Goal: Task Accomplishment & Management: Manage account settings

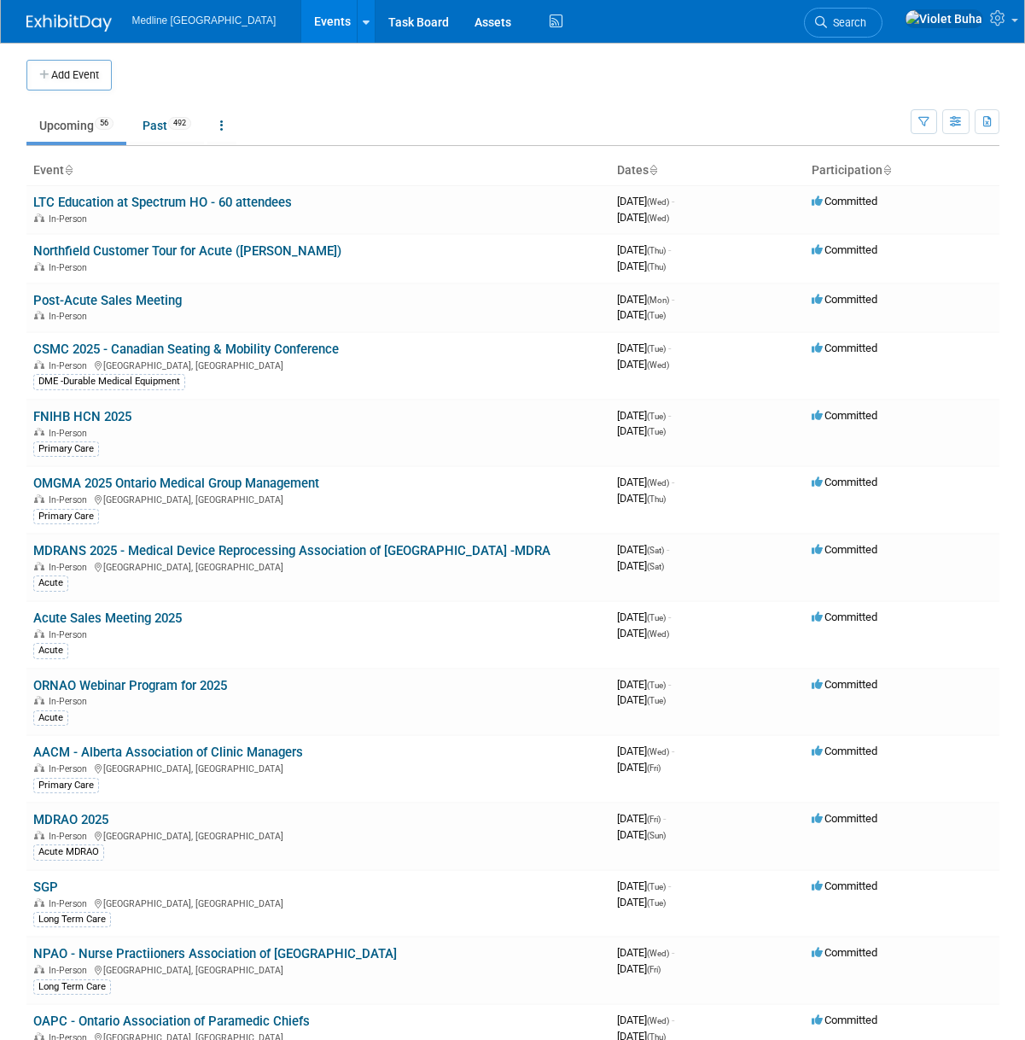
click at [872, 12] on link "Search" at bounding box center [843, 23] width 79 height 30
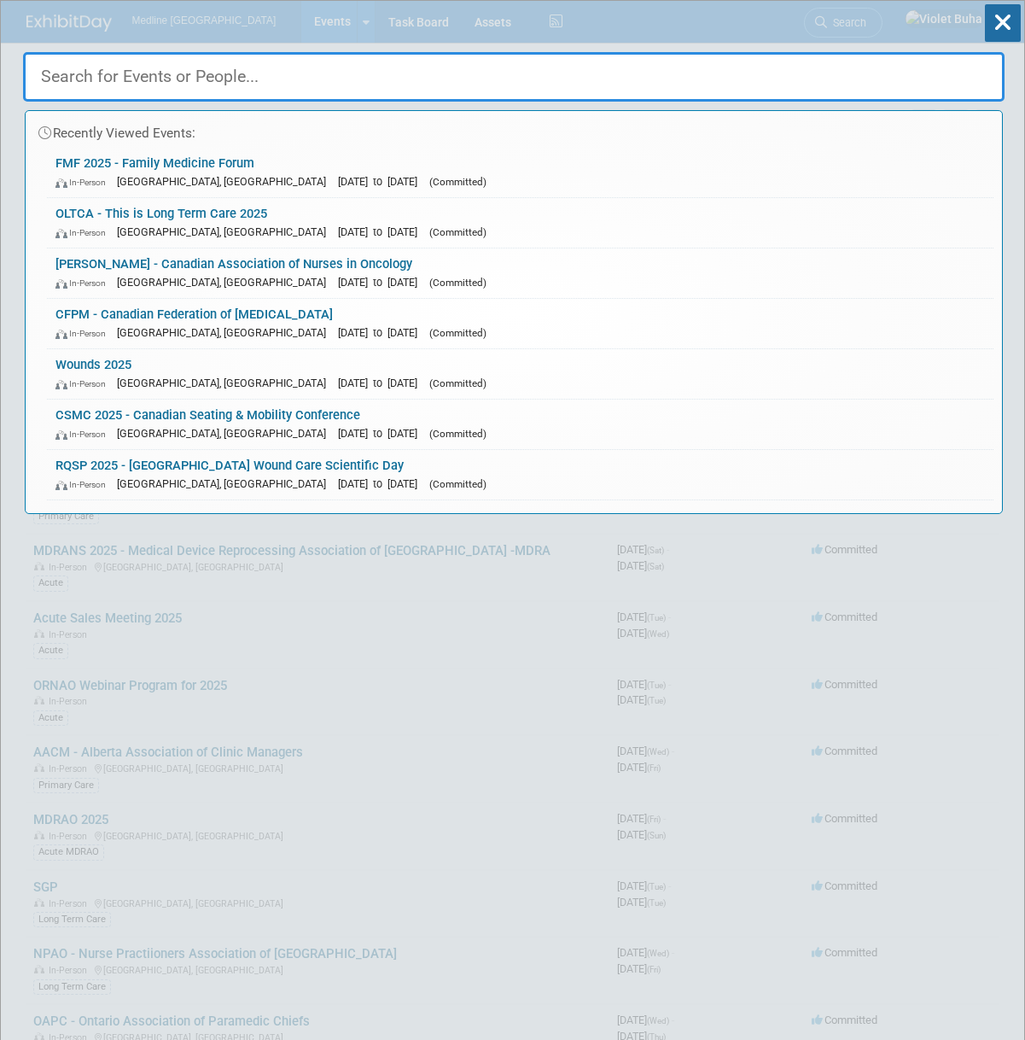
click at [259, 79] on input "text" at bounding box center [514, 77] width 982 height 50
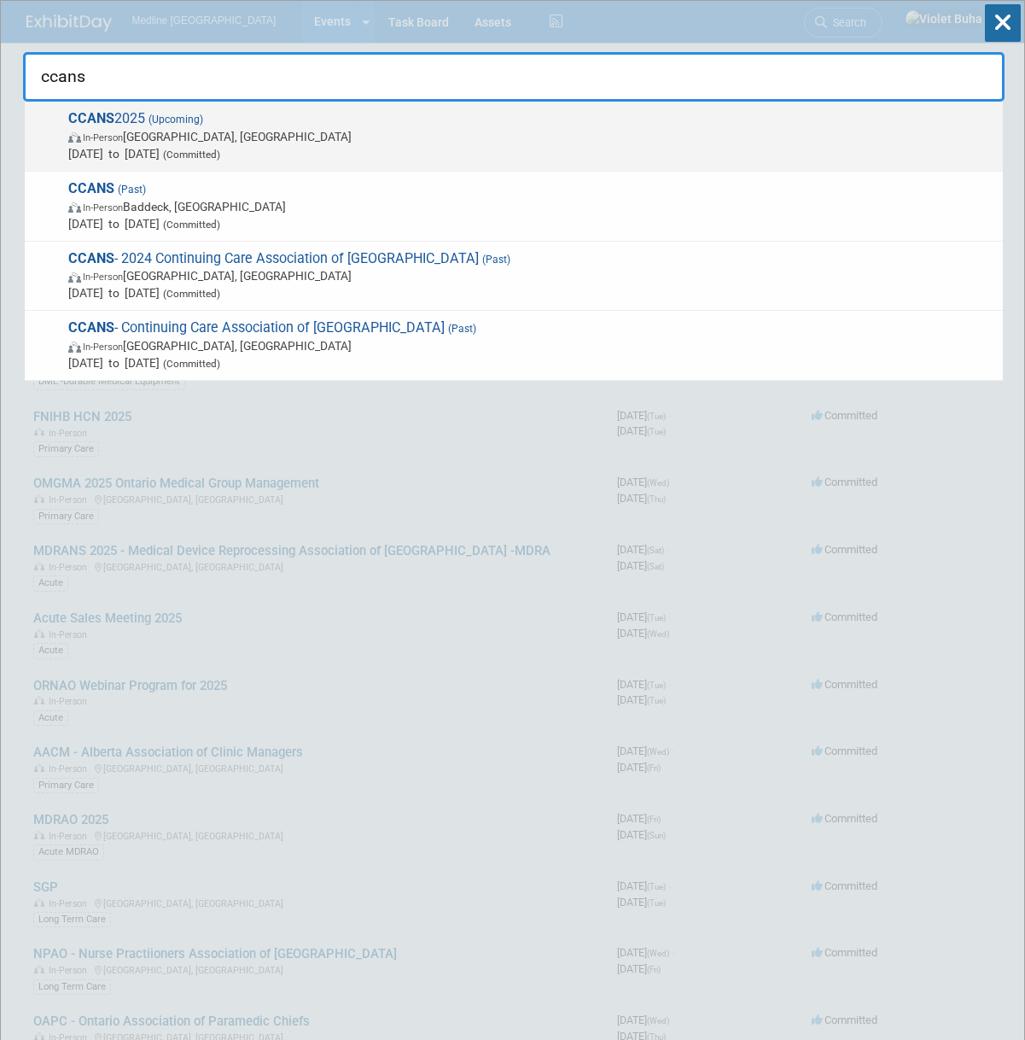
type input "ccans"
click at [154, 139] on span "In-Person [GEOGRAPHIC_DATA], [GEOGRAPHIC_DATA]" at bounding box center [531, 136] width 926 height 17
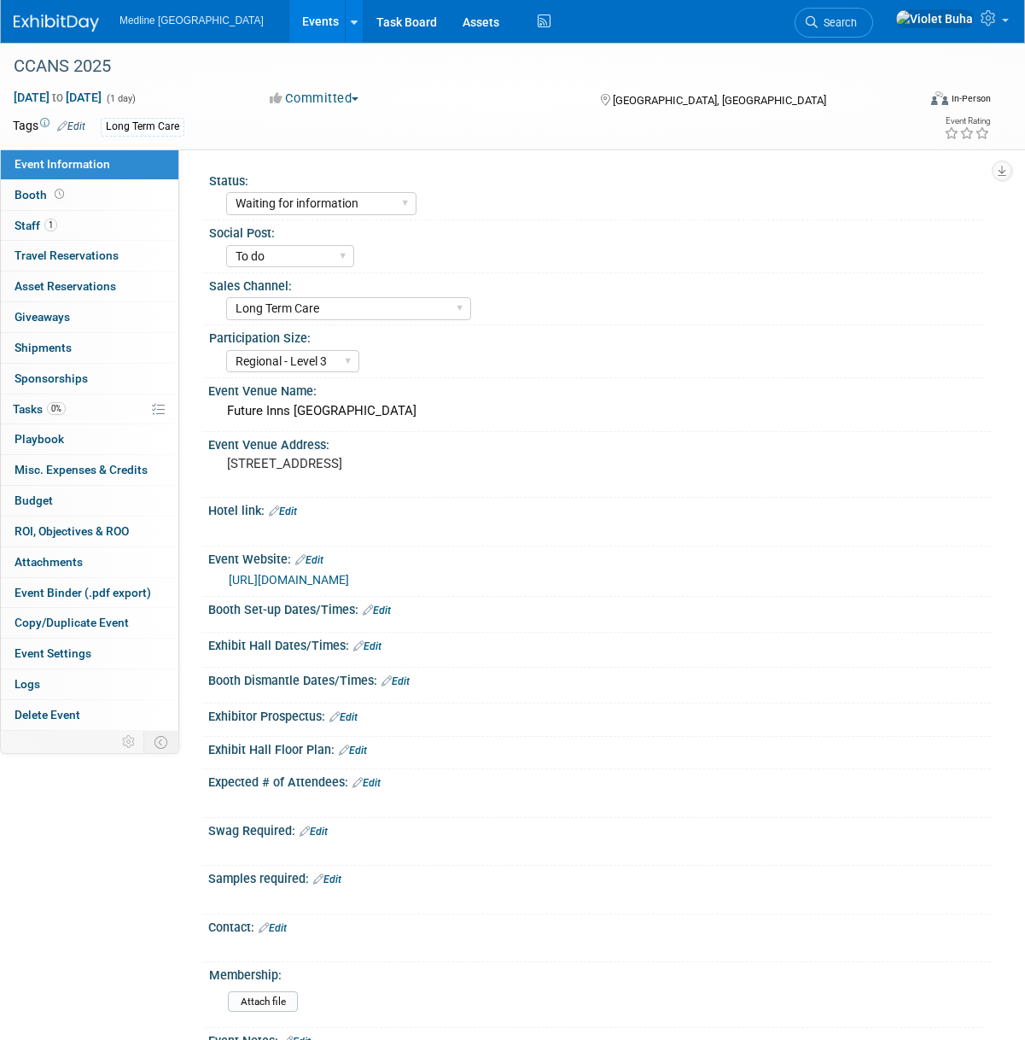
select select "Waiting for information"
select select "To do"
select select "Long Term Care"
select select "Regional - Level 3"
click at [119, 190] on link "Booth" at bounding box center [90, 195] width 178 height 30
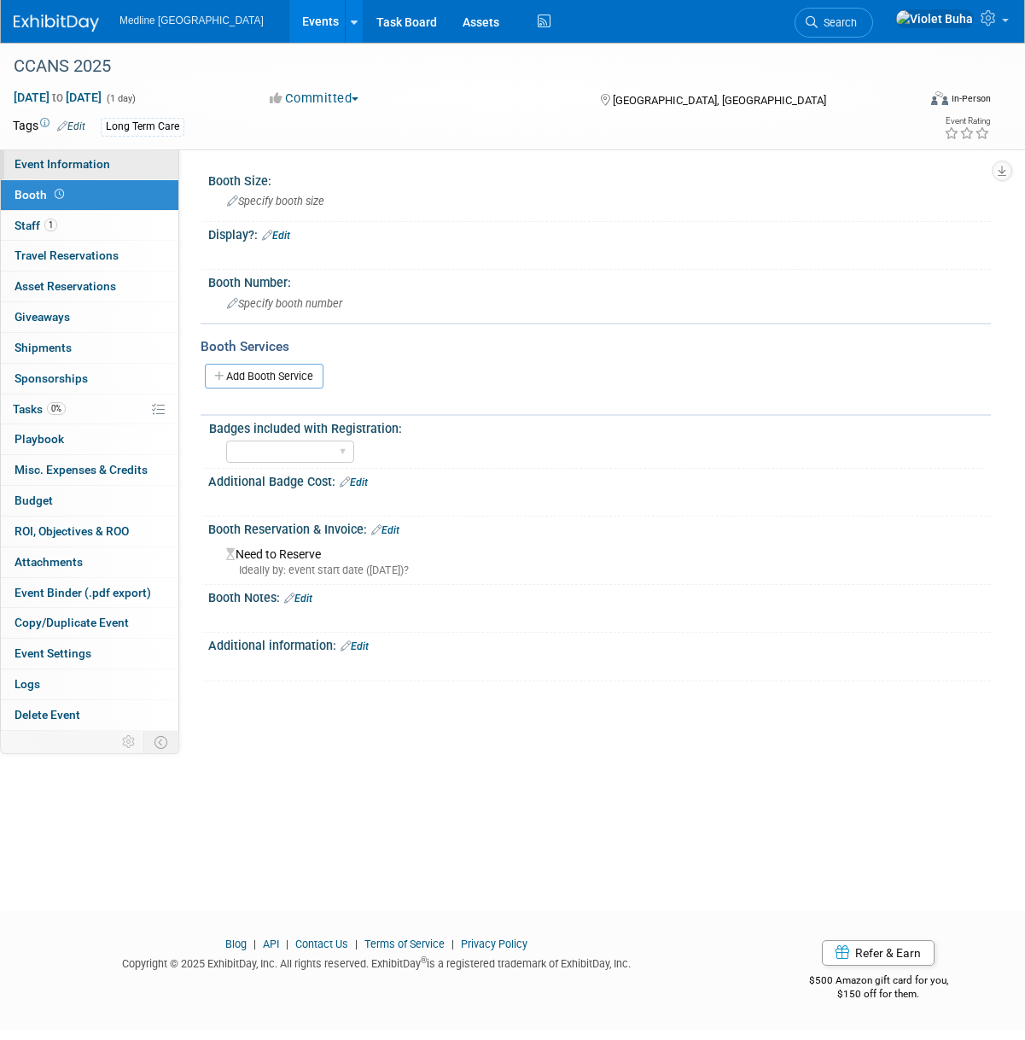
click at [124, 165] on link "Event Information" at bounding box center [90, 164] width 178 height 30
select select "Waiting for information"
select select "To do"
select select "Long Term Care"
select select "Regional - Level 3"
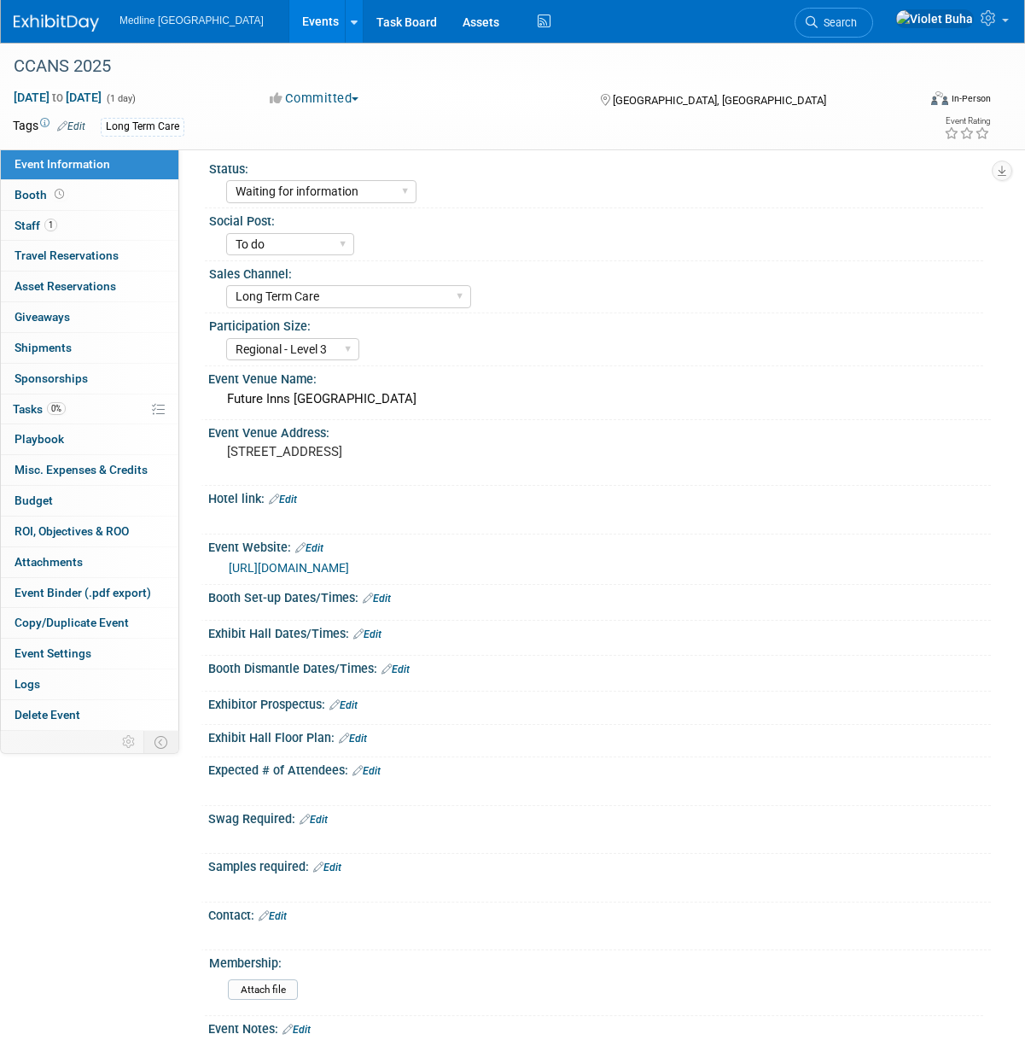
scroll to position [15, 0]
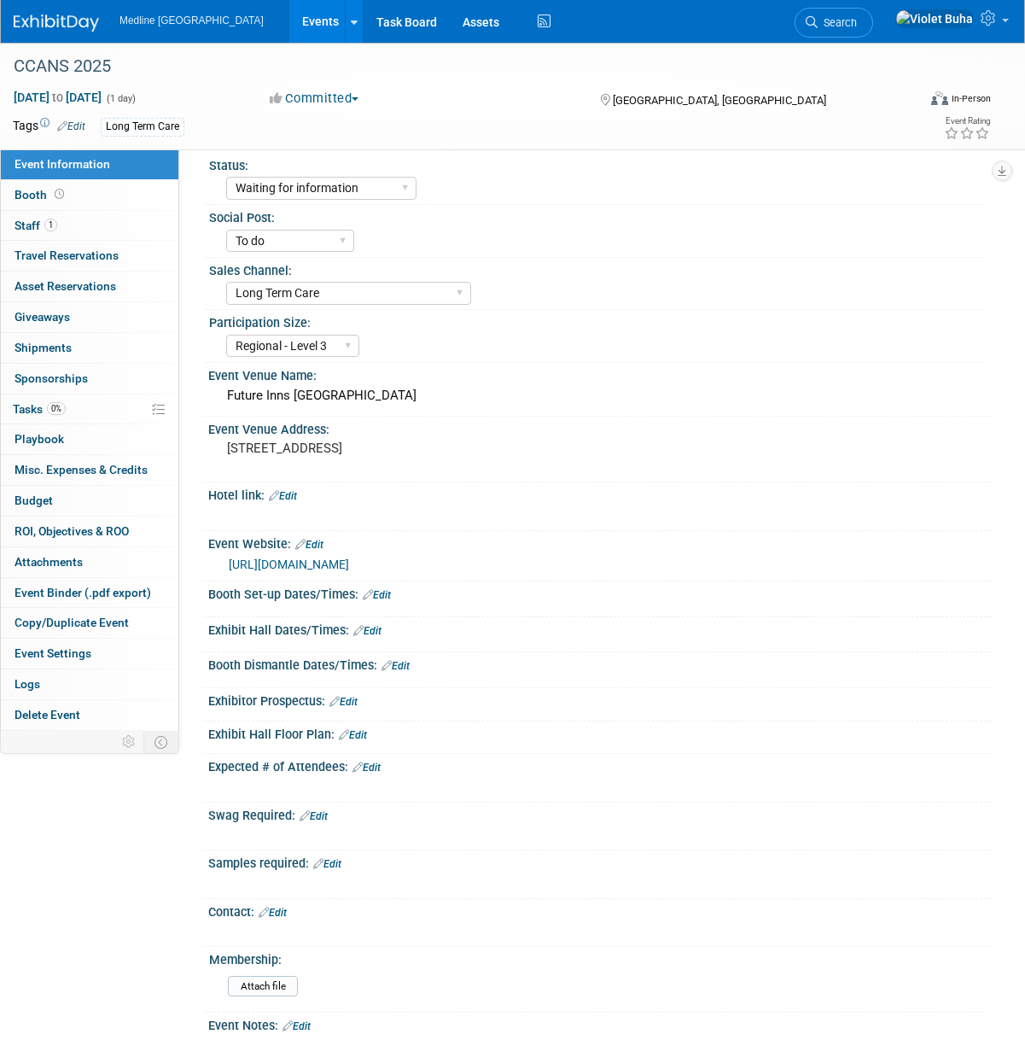
click at [373, 773] on link "Edit" at bounding box center [367, 767] width 28 height 12
click at [373, 776] on div "Expected # of Attendees: Edit" at bounding box center [599, 765] width 783 height 22
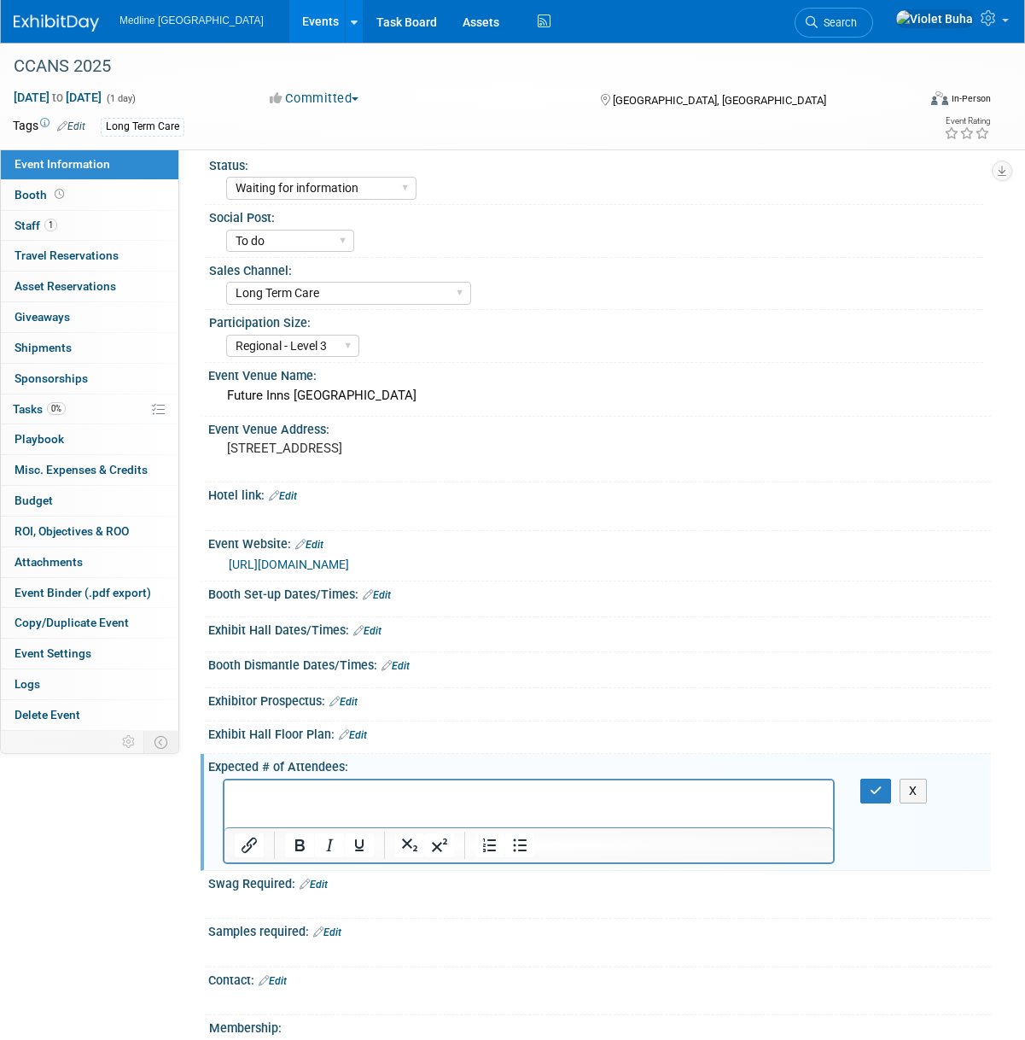
scroll to position [0, 0]
click at [864, 800] on button "button" at bounding box center [876, 790] width 32 height 25
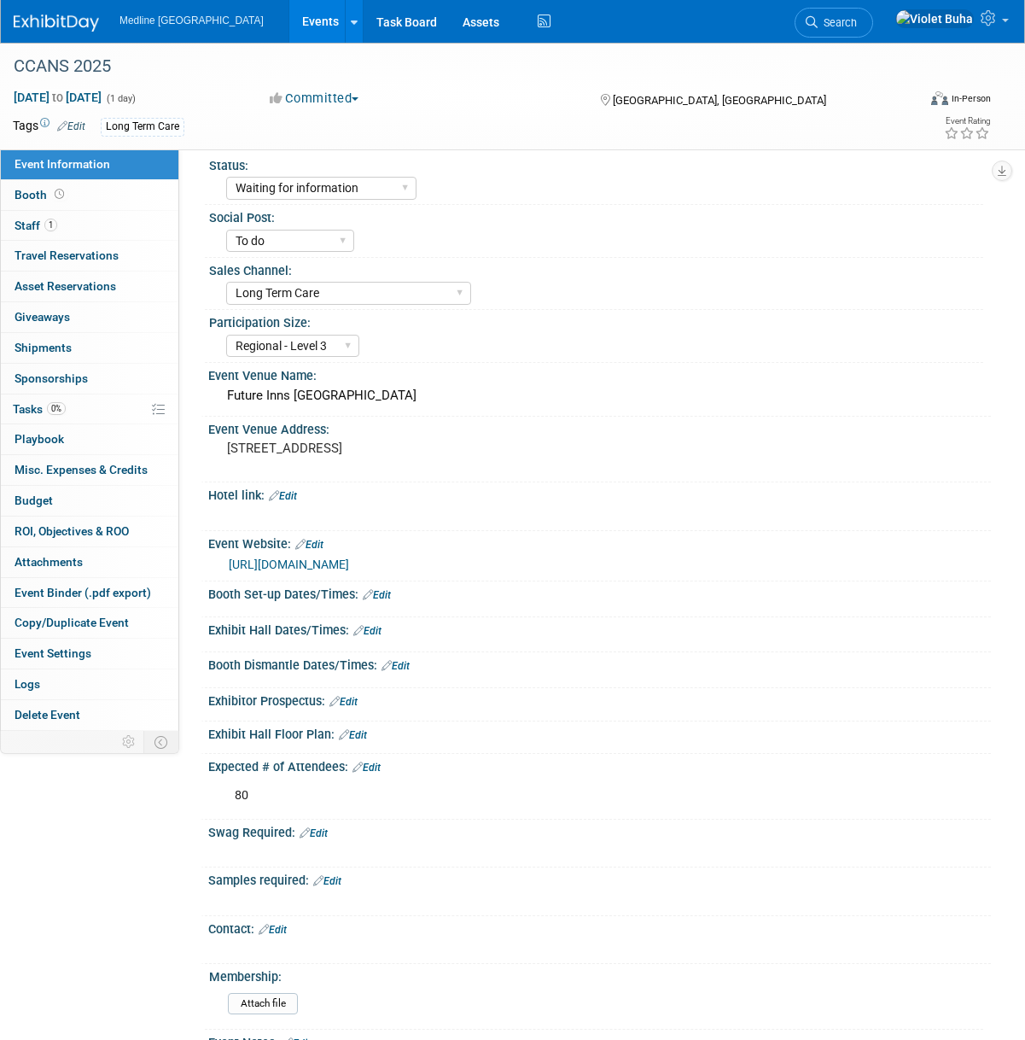
click at [377, 637] on link "Edit" at bounding box center [367, 631] width 28 height 12
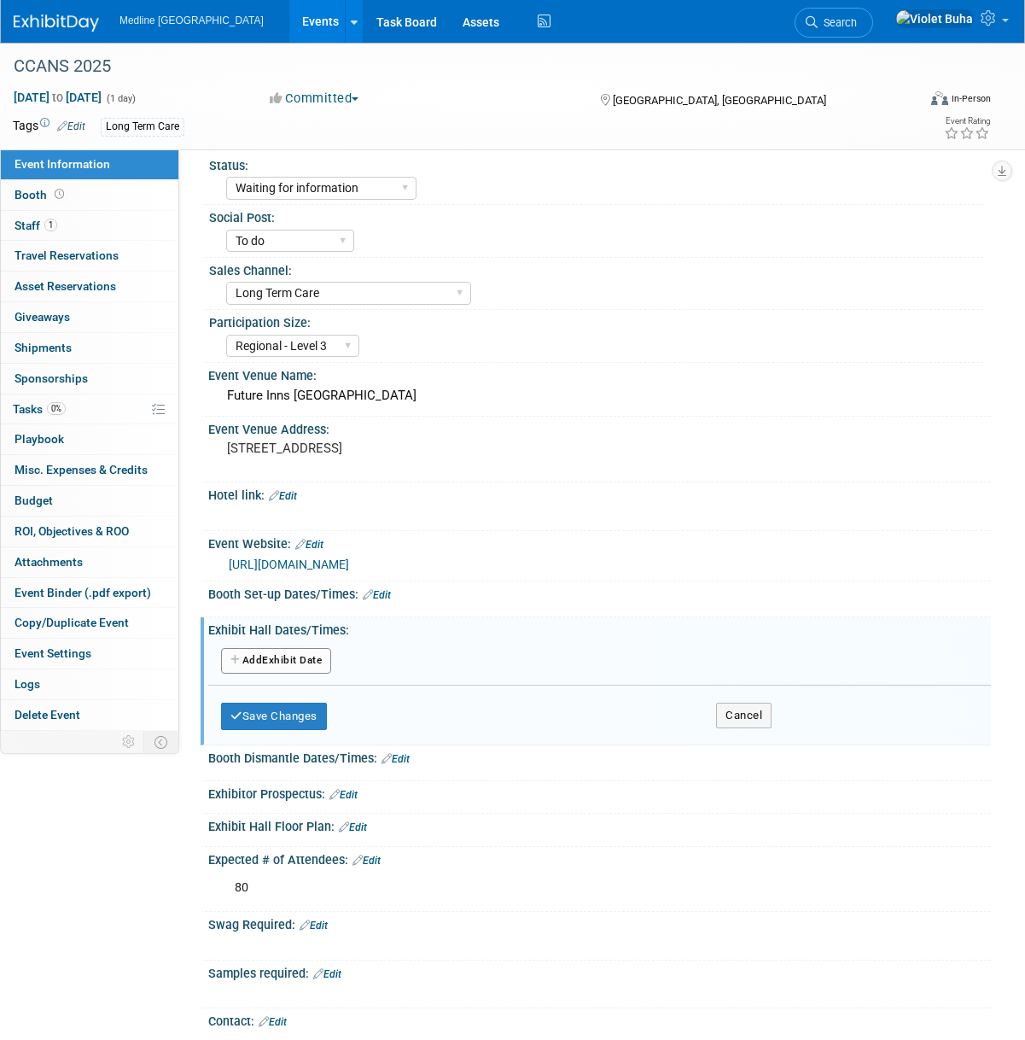
click at [309, 673] on button "Add Another Exhibit Date" at bounding box center [276, 661] width 110 height 26
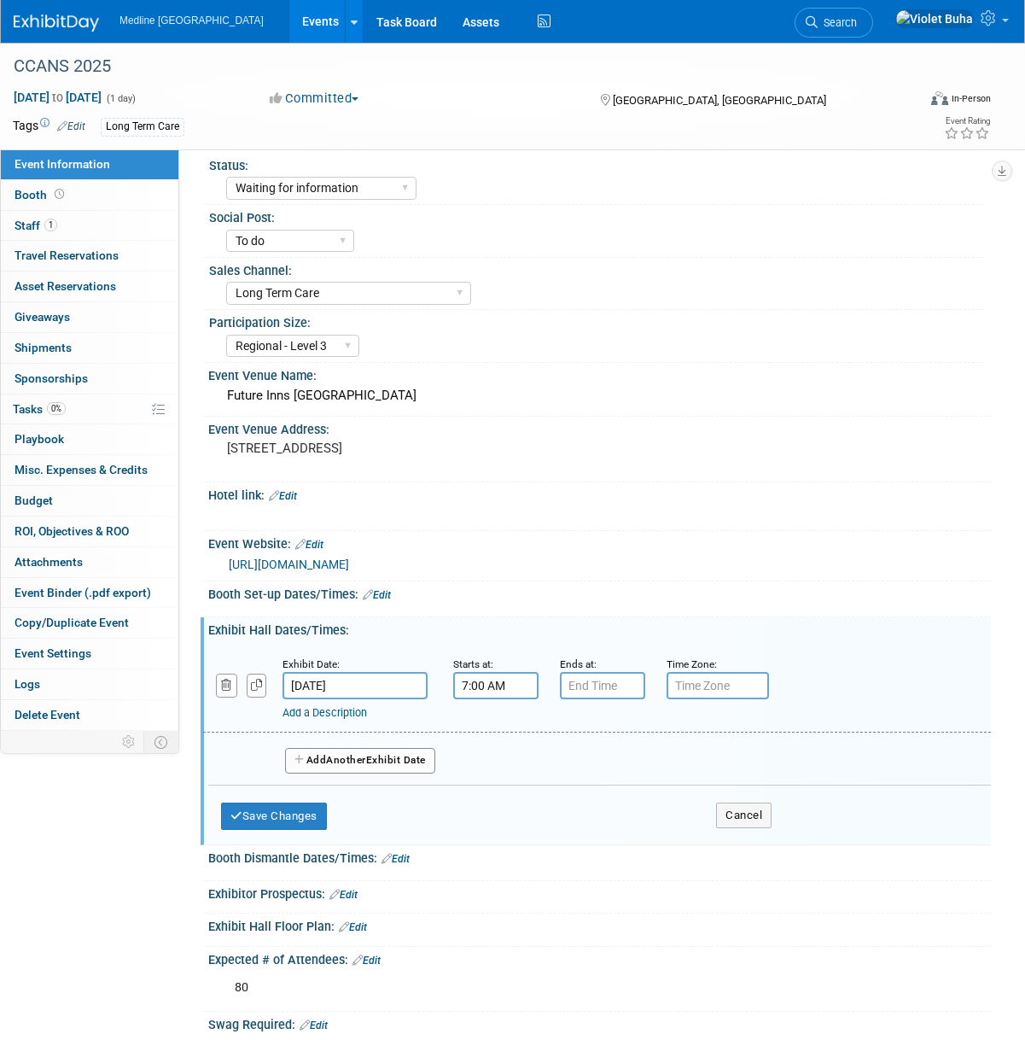
click at [475, 699] on input "7:00 AM" at bounding box center [495, 685] width 85 height 27
click at [487, 778] on span "07" at bounding box center [493, 764] width 32 height 31
click at [609, 832] on td "10" at bounding box center [594, 820] width 55 height 46
click at [590, 779] on td "00" at bounding box center [573, 764] width 71 height 31
click at [585, 779] on span "00" at bounding box center [573, 764] width 32 height 31
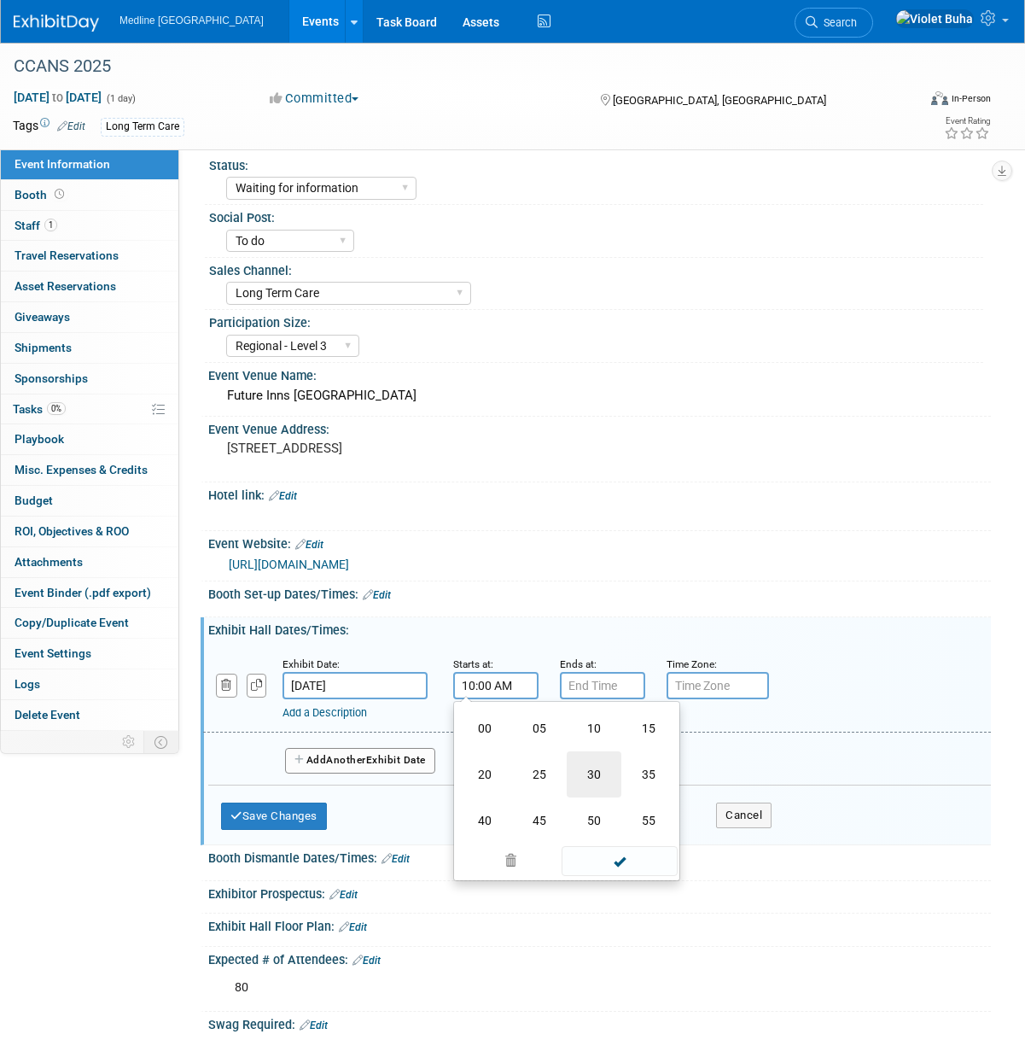
click at [605, 792] on td "30" at bounding box center [594, 774] width 55 height 46
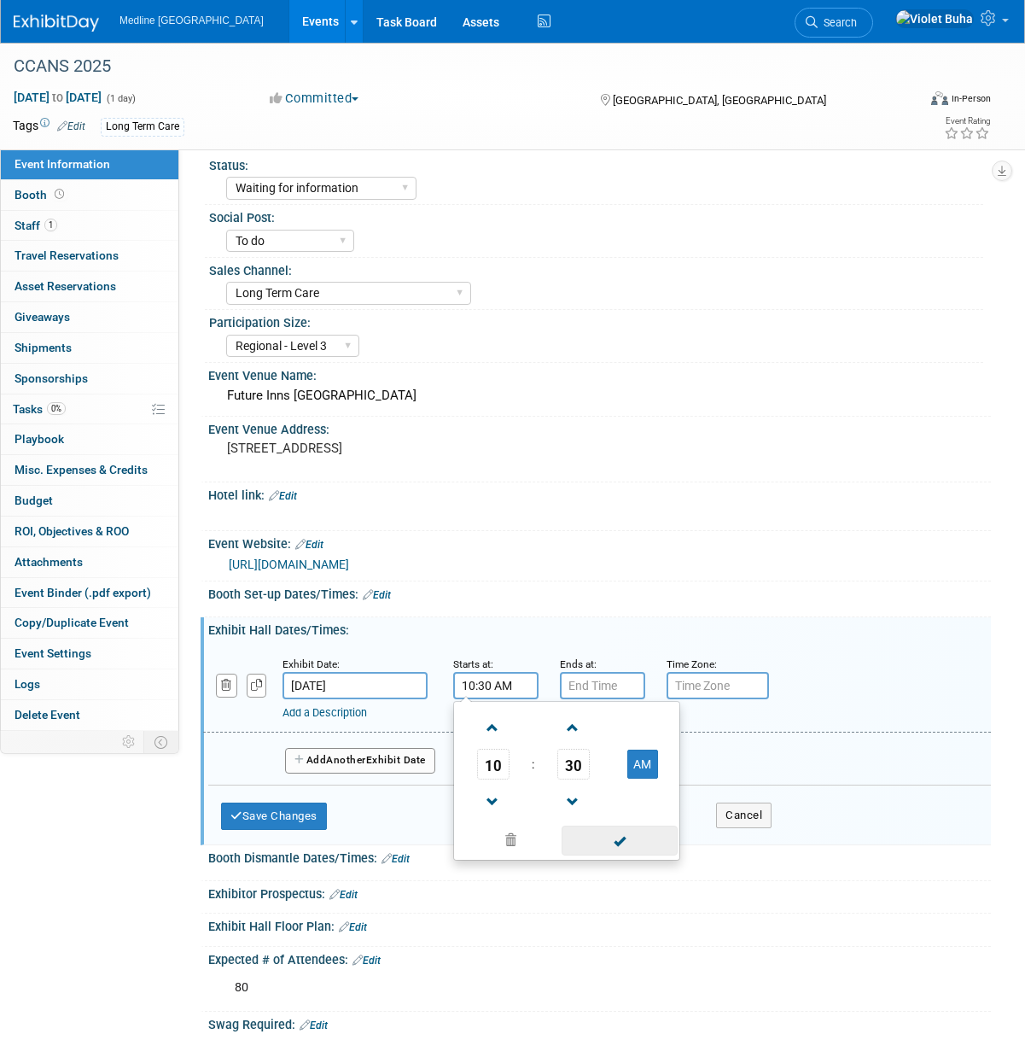
click at [624, 855] on span at bounding box center [619, 840] width 115 height 30
type input "10:30 AM"
click at [608, 699] on input "7:00 PM" at bounding box center [602, 685] width 85 height 27
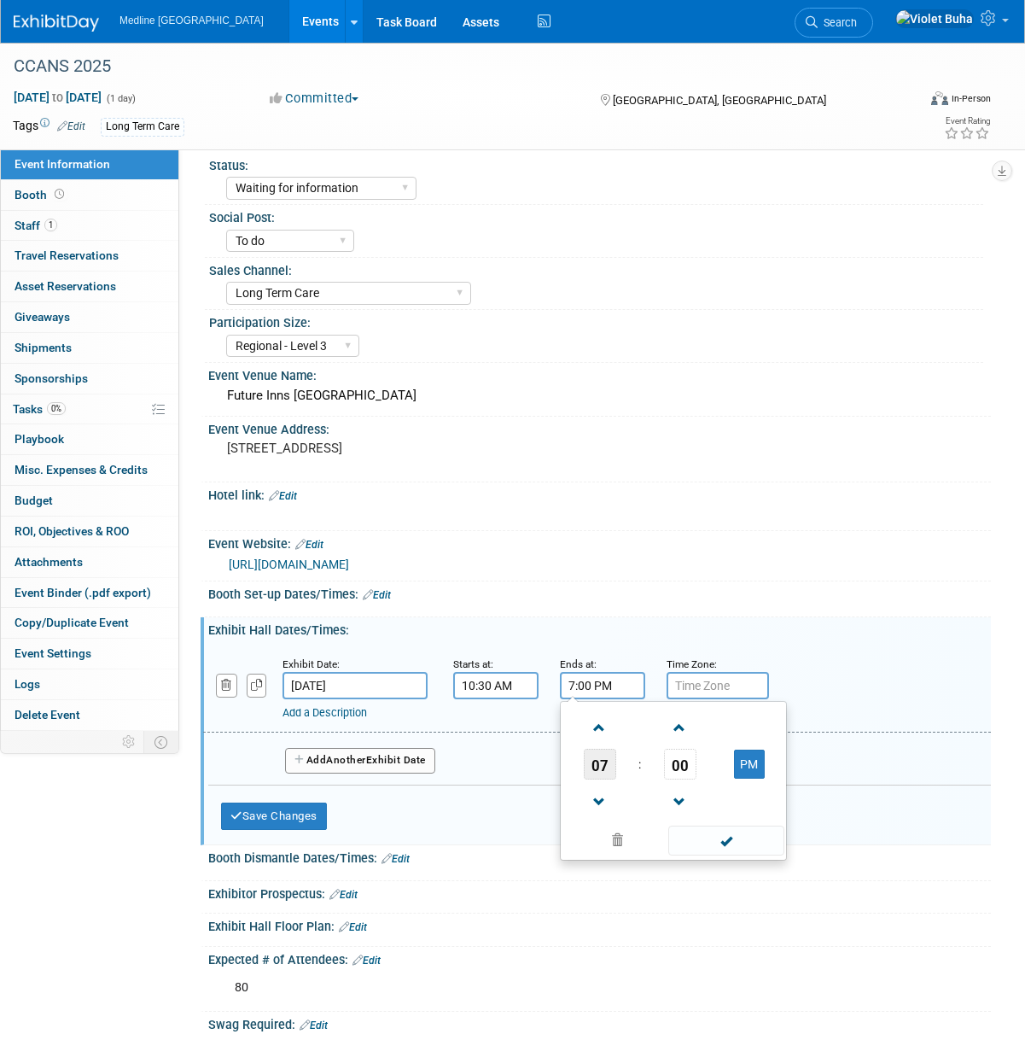
click at [608, 773] on span "07" at bounding box center [600, 764] width 32 height 31
click at [641, 751] on td "01" at bounding box center [646, 728] width 55 height 46
click at [685, 774] on span "00" at bounding box center [680, 764] width 32 height 31
click at [705, 787] on td "30" at bounding box center [700, 774] width 55 height 46
type input "1:30 PM"
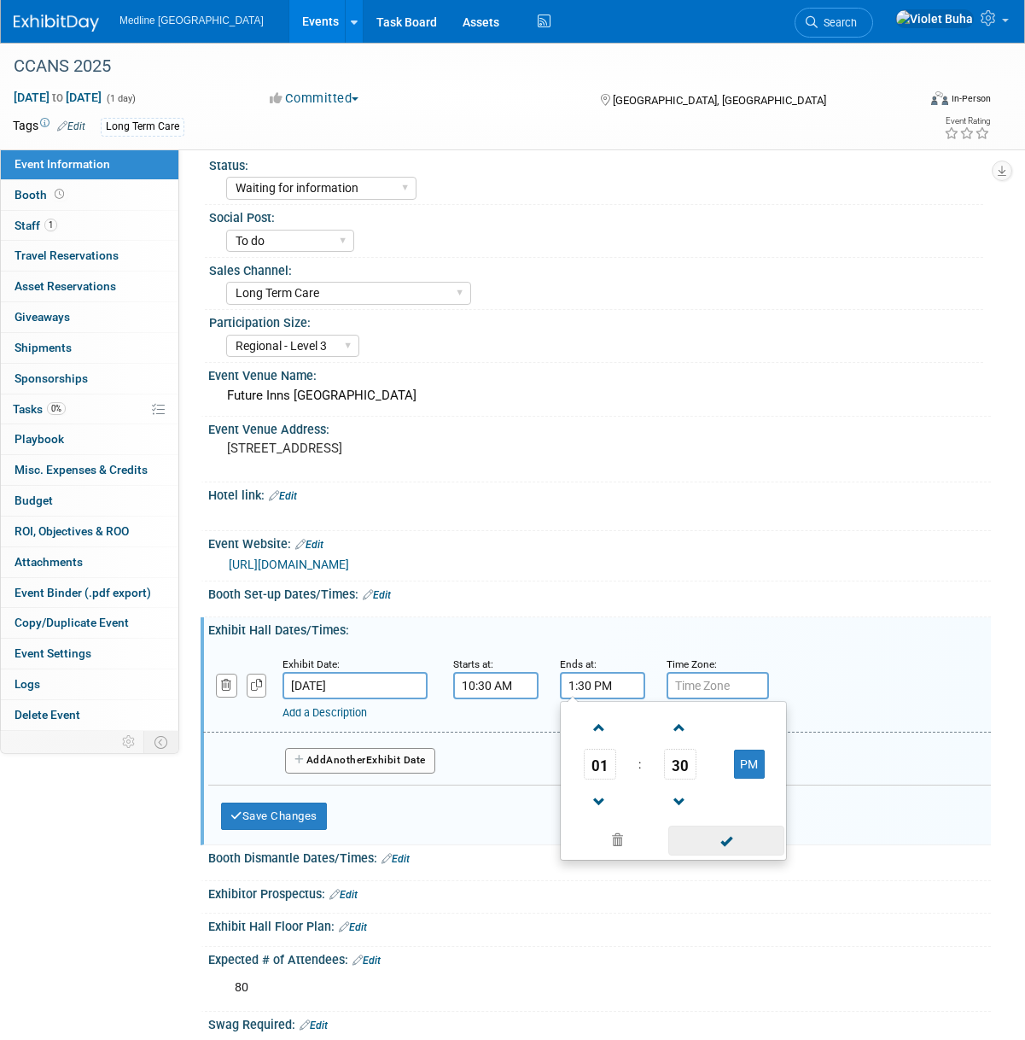
click at [735, 850] on span at bounding box center [725, 840] width 115 height 30
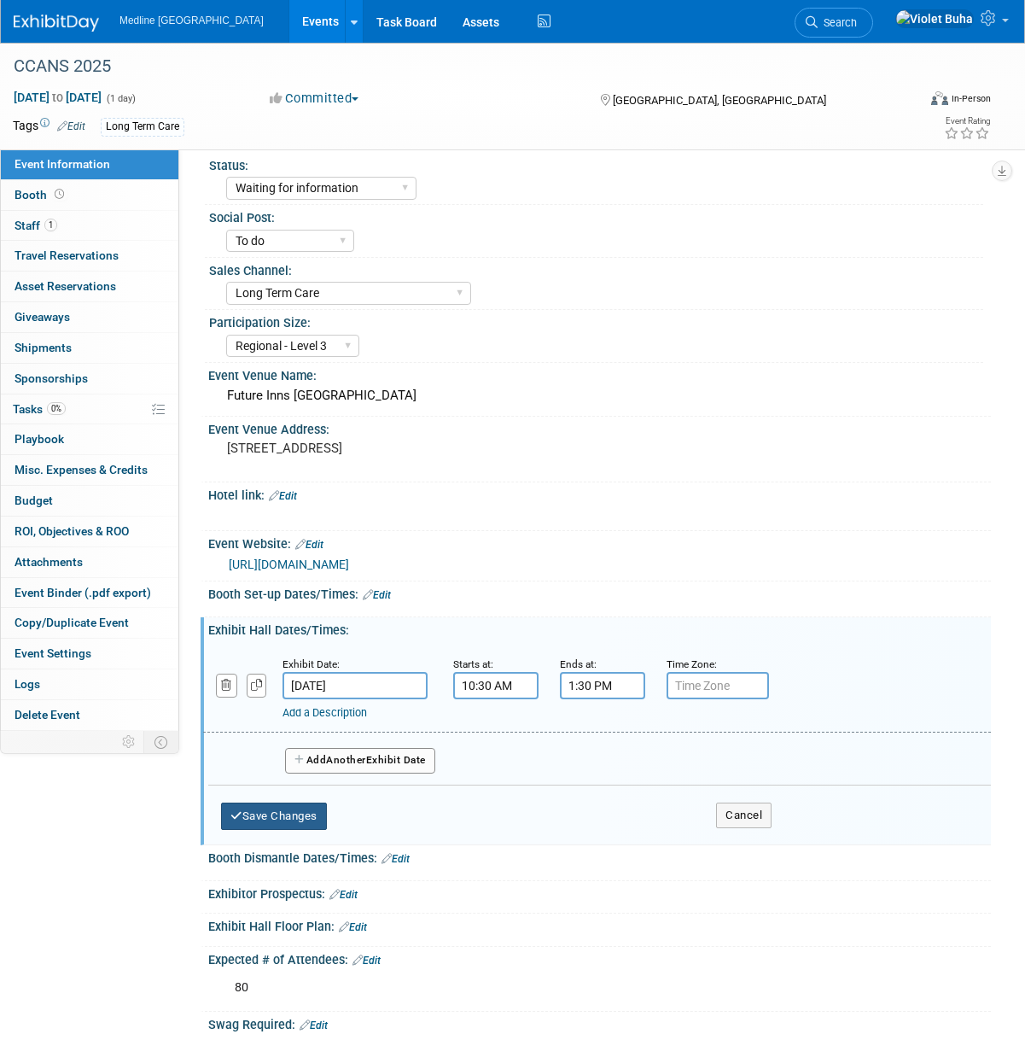
click at [303, 825] on button "Save Changes" at bounding box center [274, 815] width 106 height 27
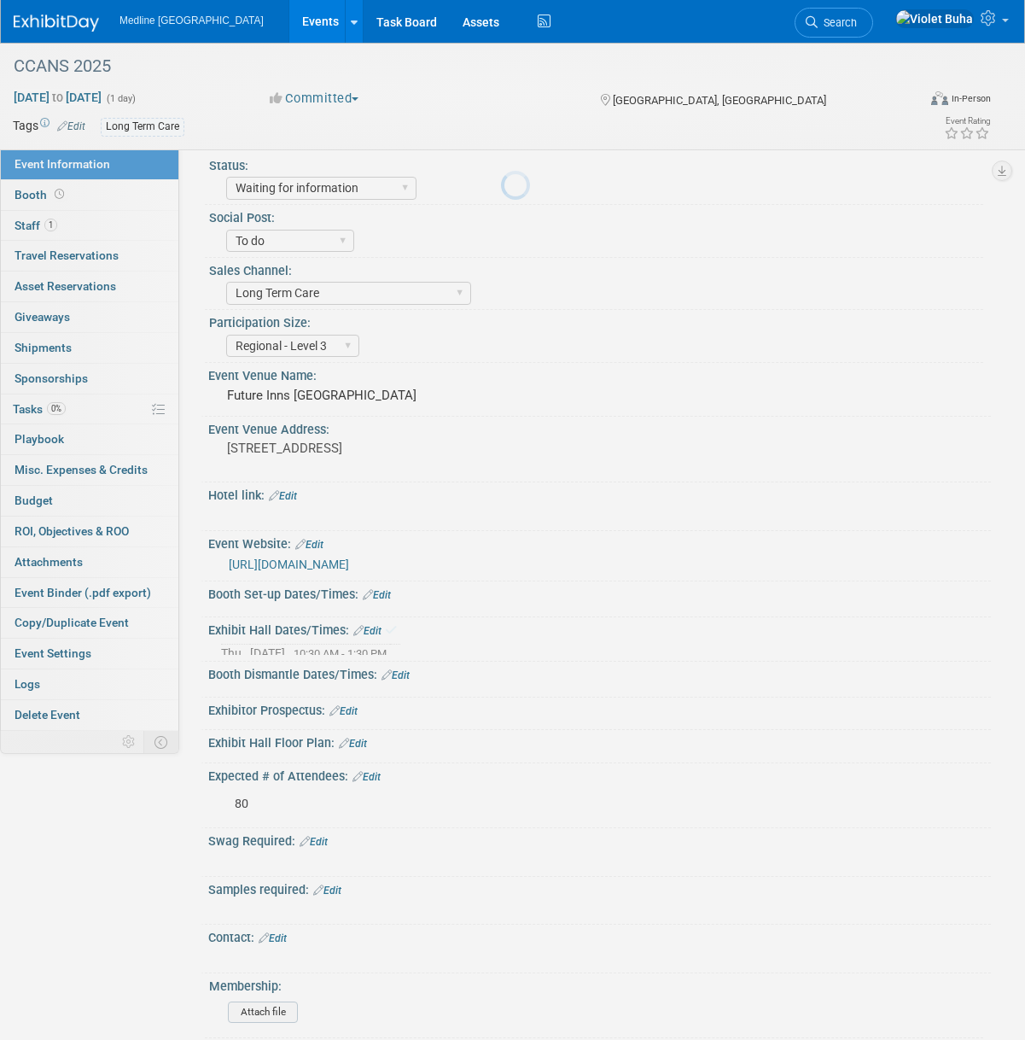
scroll to position [3, 0]
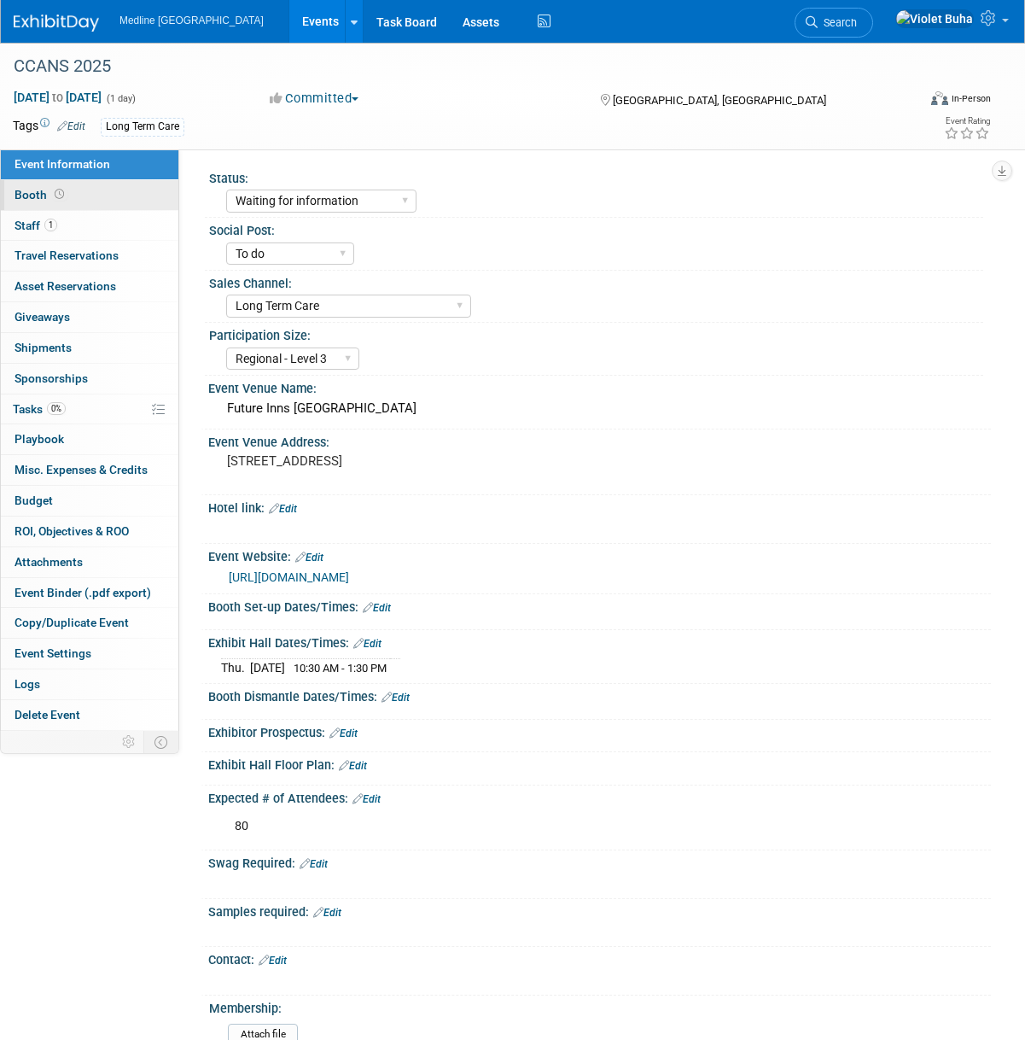
click at [110, 193] on link "Booth" at bounding box center [90, 195] width 178 height 30
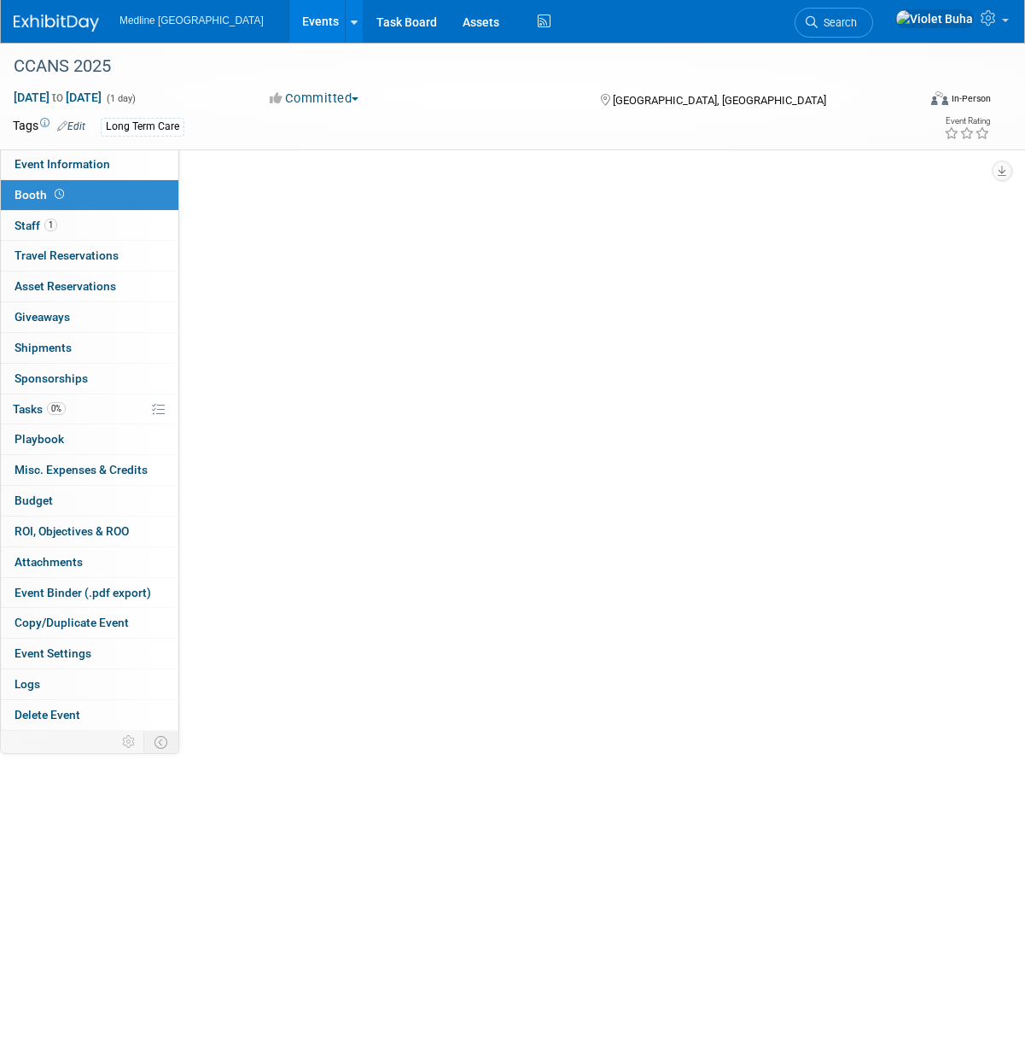
scroll to position [0, 0]
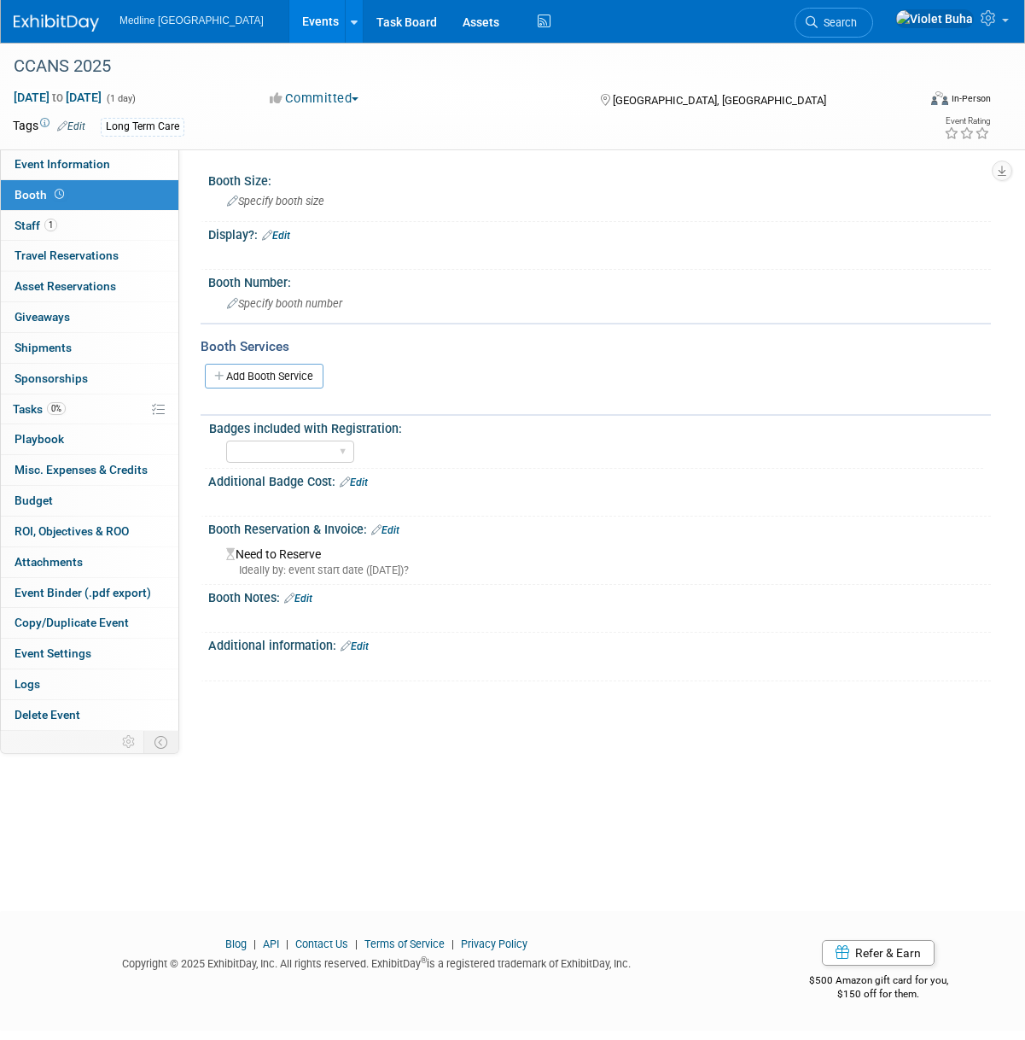
click at [395, 525] on link "Edit" at bounding box center [385, 530] width 28 height 12
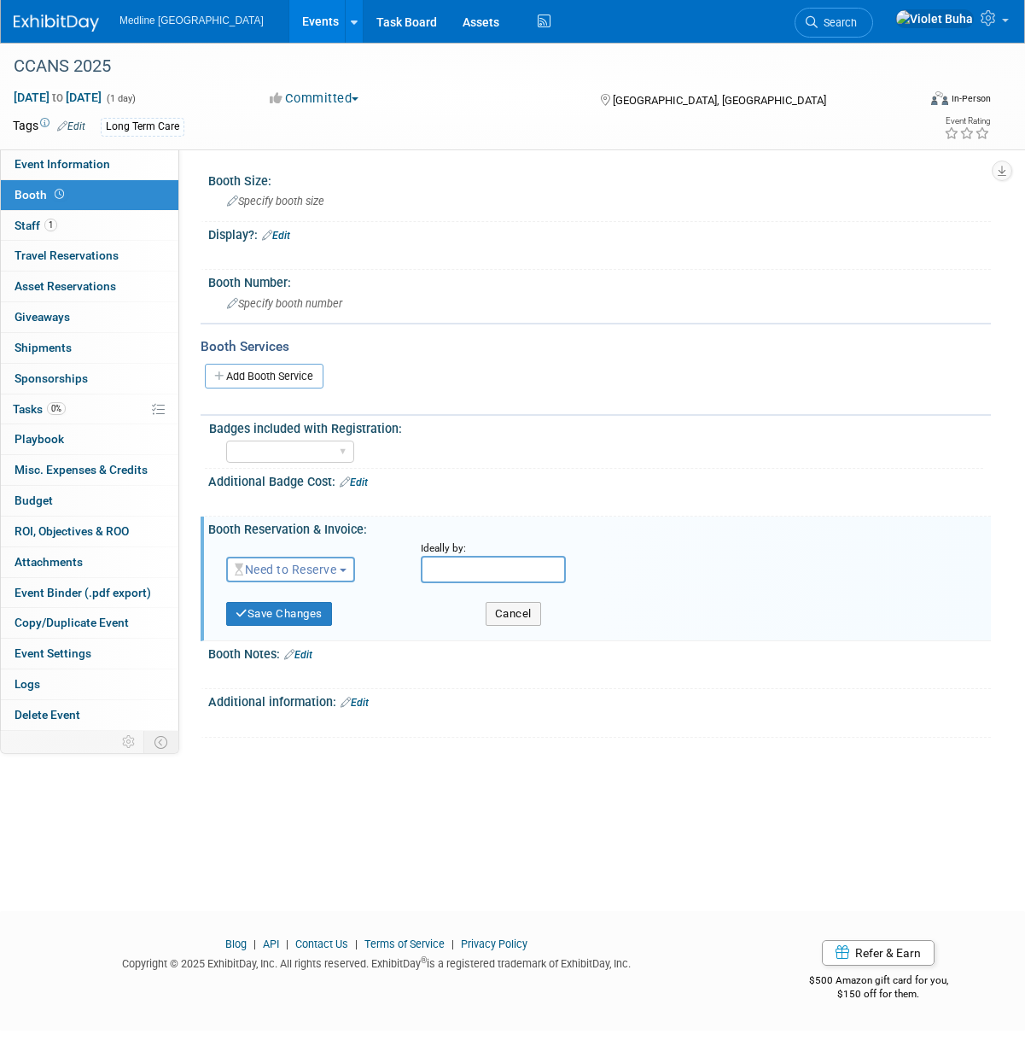
click at [330, 571] on span "Need to Reserve" at bounding box center [286, 570] width 102 height 14
click at [316, 621] on link "Reserved" at bounding box center [318, 622] width 183 height 24
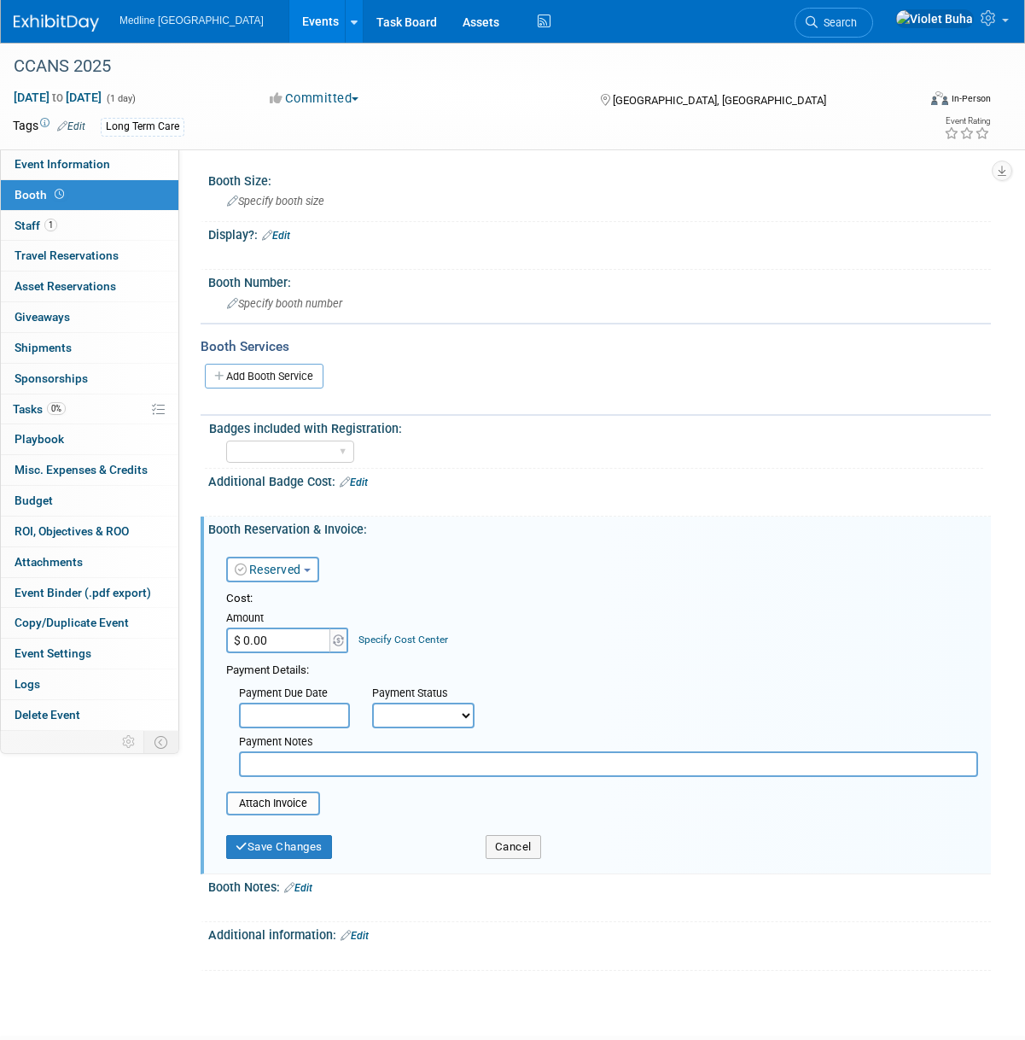
click at [299, 638] on input "$ 0.00" at bounding box center [279, 640] width 107 height 26
type input "$ 500.00"
click at [345, 770] on input "text" at bounding box center [608, 764] width 739 height 26
type input "waiting for invoice 14-8-25"
click at [295, 845] on button "Save Changes" at bounding box center [279, 847] width 106 height 24
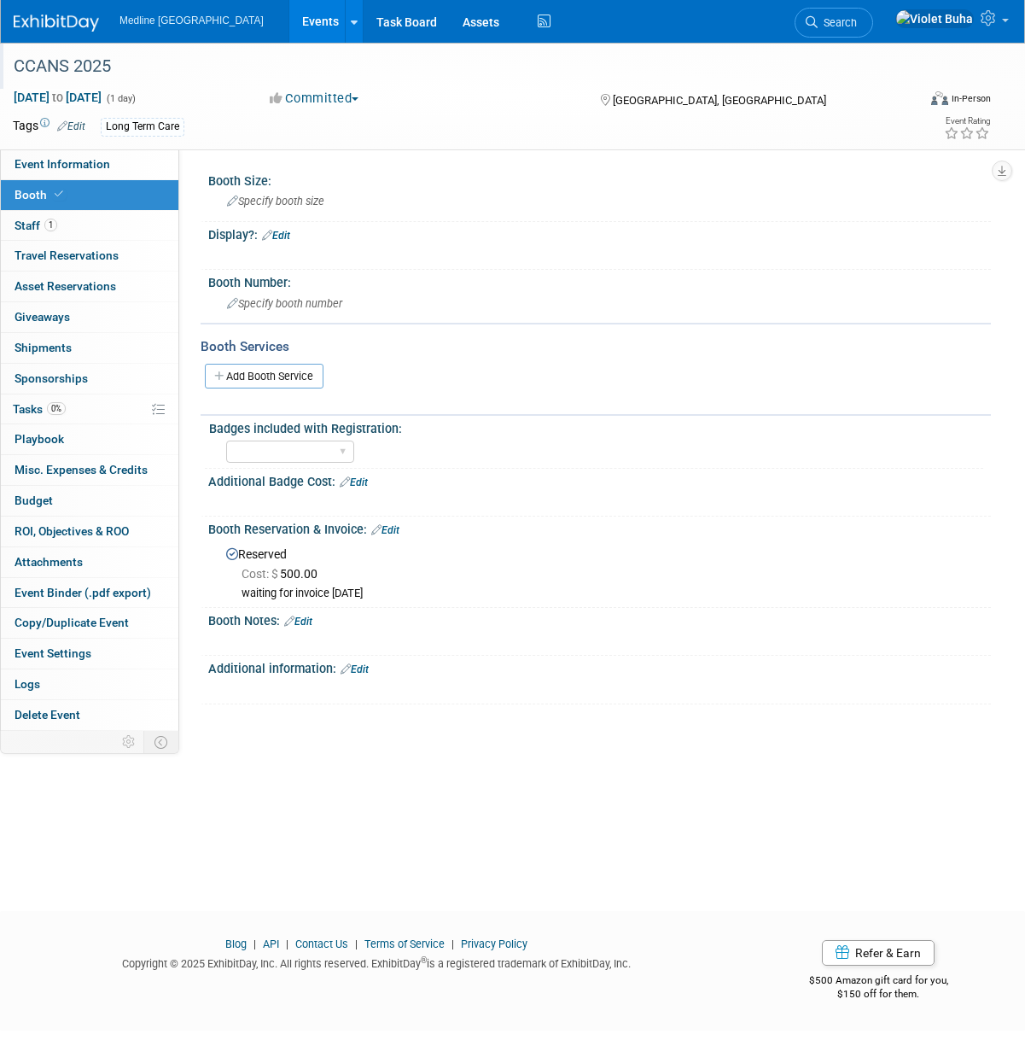
click at [198, 78] on div "CCANS 2025" at bounding box center [458, 66] width 900 height 31
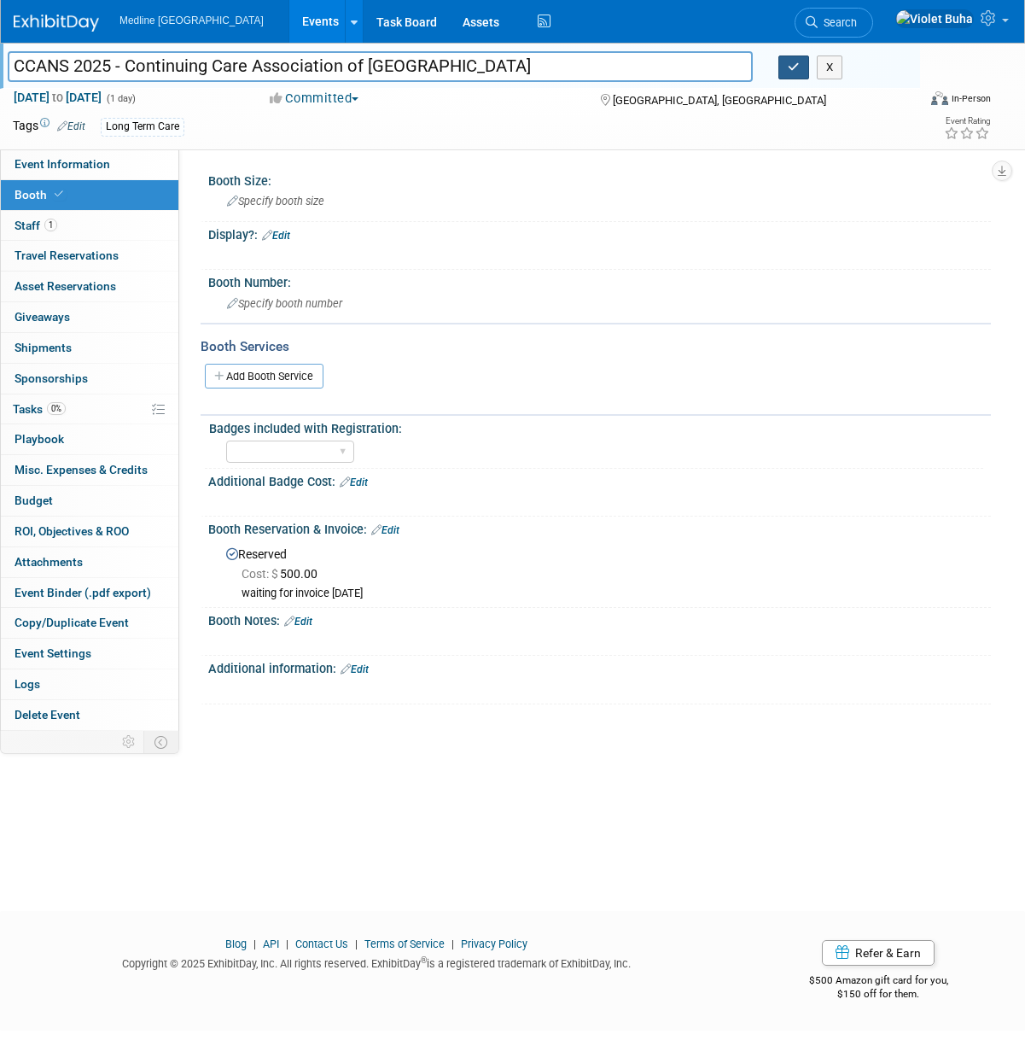
type input "CCANS 2025 - Continuing Care Association of Nova Scotia"
click at [795, 66] on icon "button" at bounding box center [794, 66] width 12 height 11
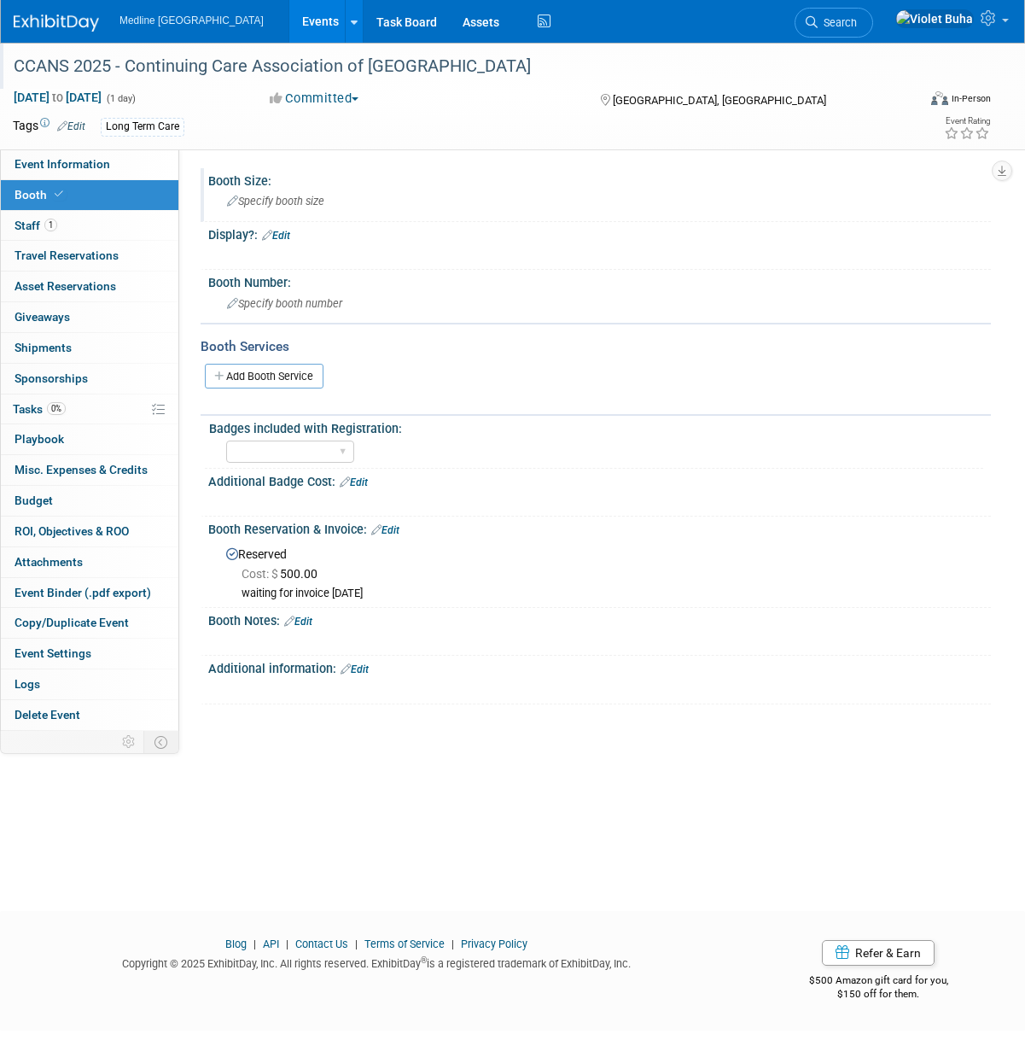
click at [265, 200] on span "Specify booth size" at bounding box center [275, 201] width 97 height 13
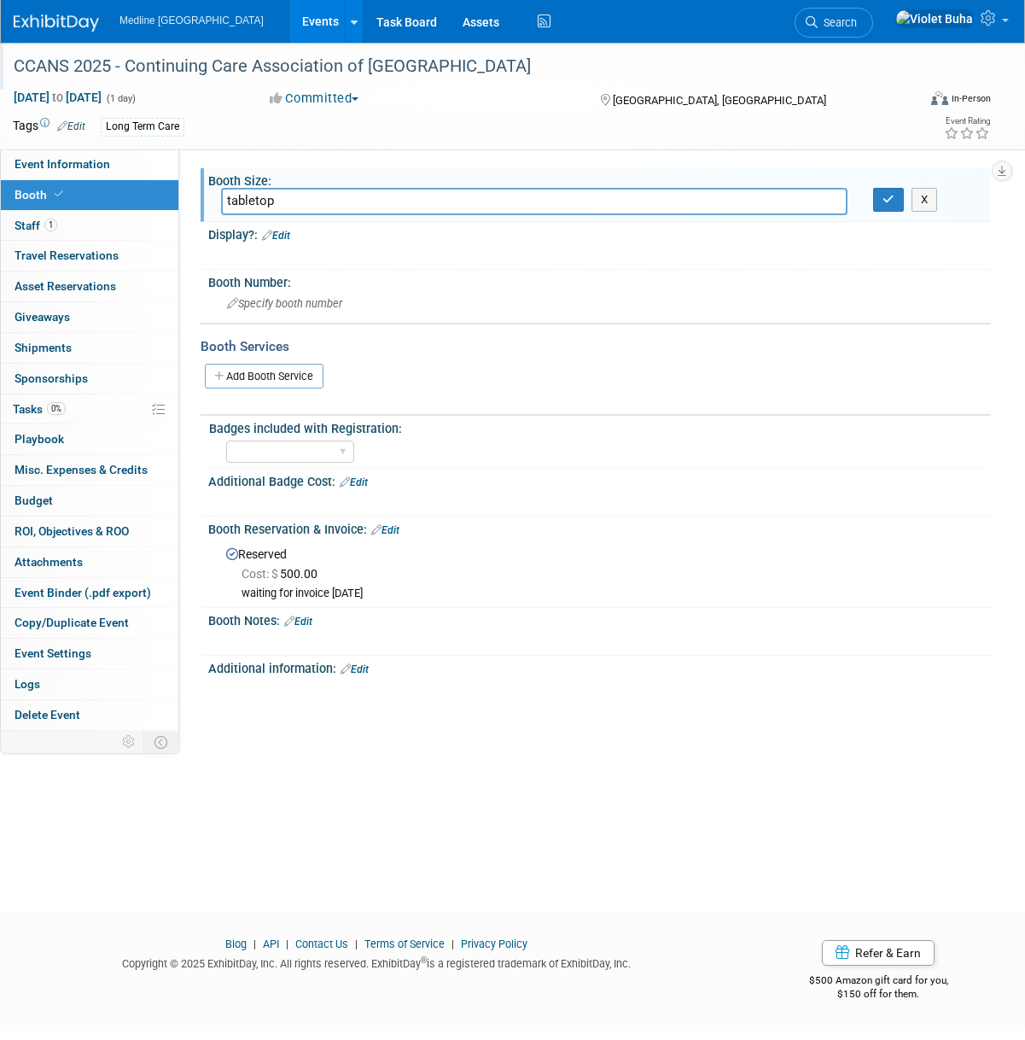
type input "tabletop"
click at [290, 234] on link "Edit" at bounding box center [276, 236] width 28 height 12
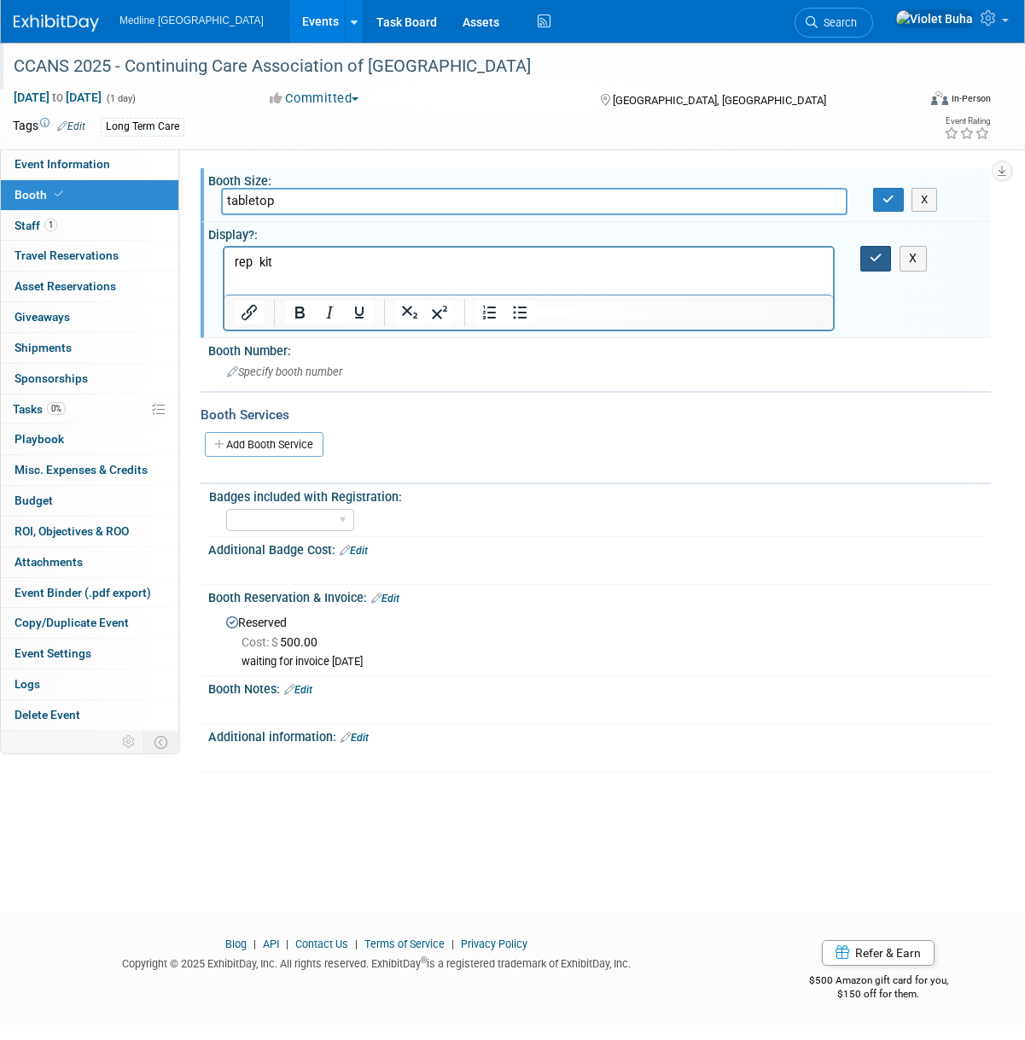
click at [878, 259] on icon "button" at bounding box center [876, 258] width 13 height 12
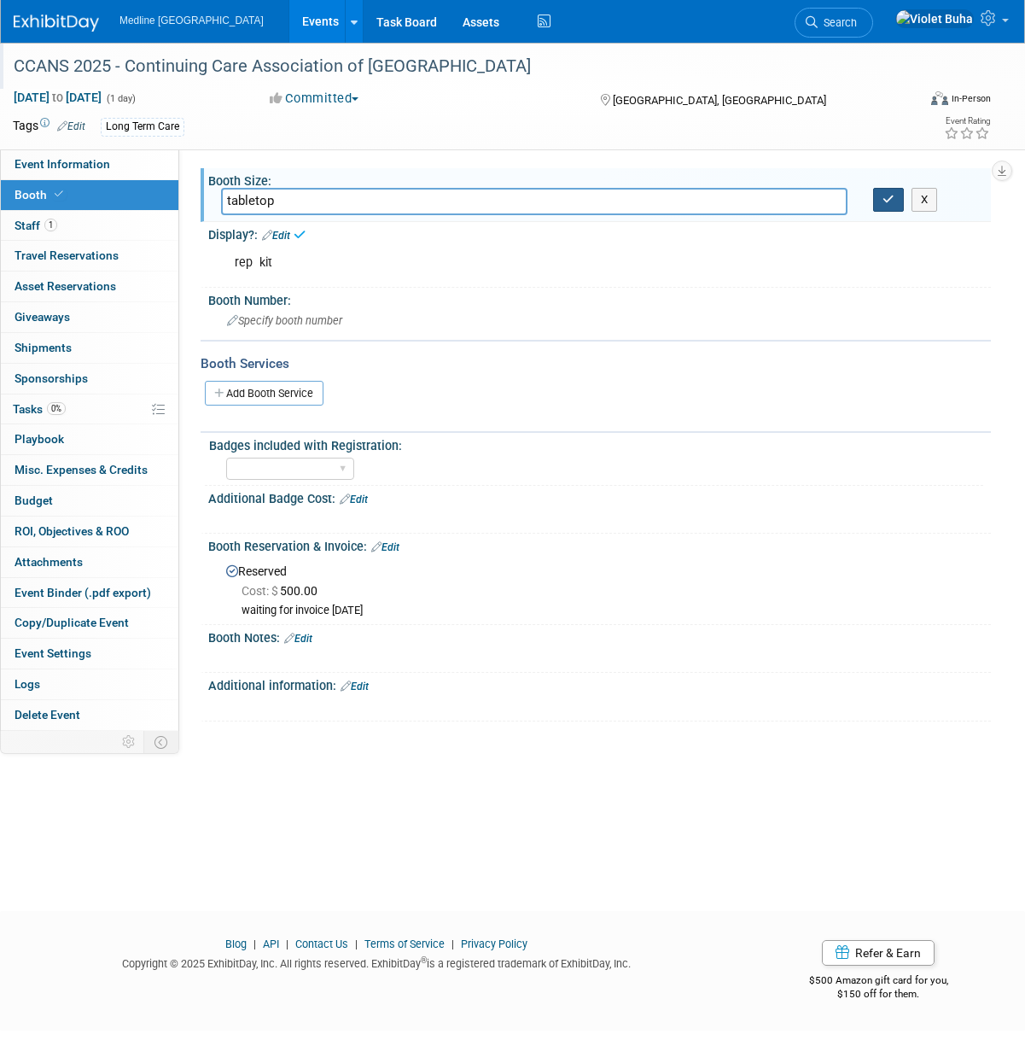
click at [887, 196] on icon "button" at bounding box center [889, 199] width 12 height 11
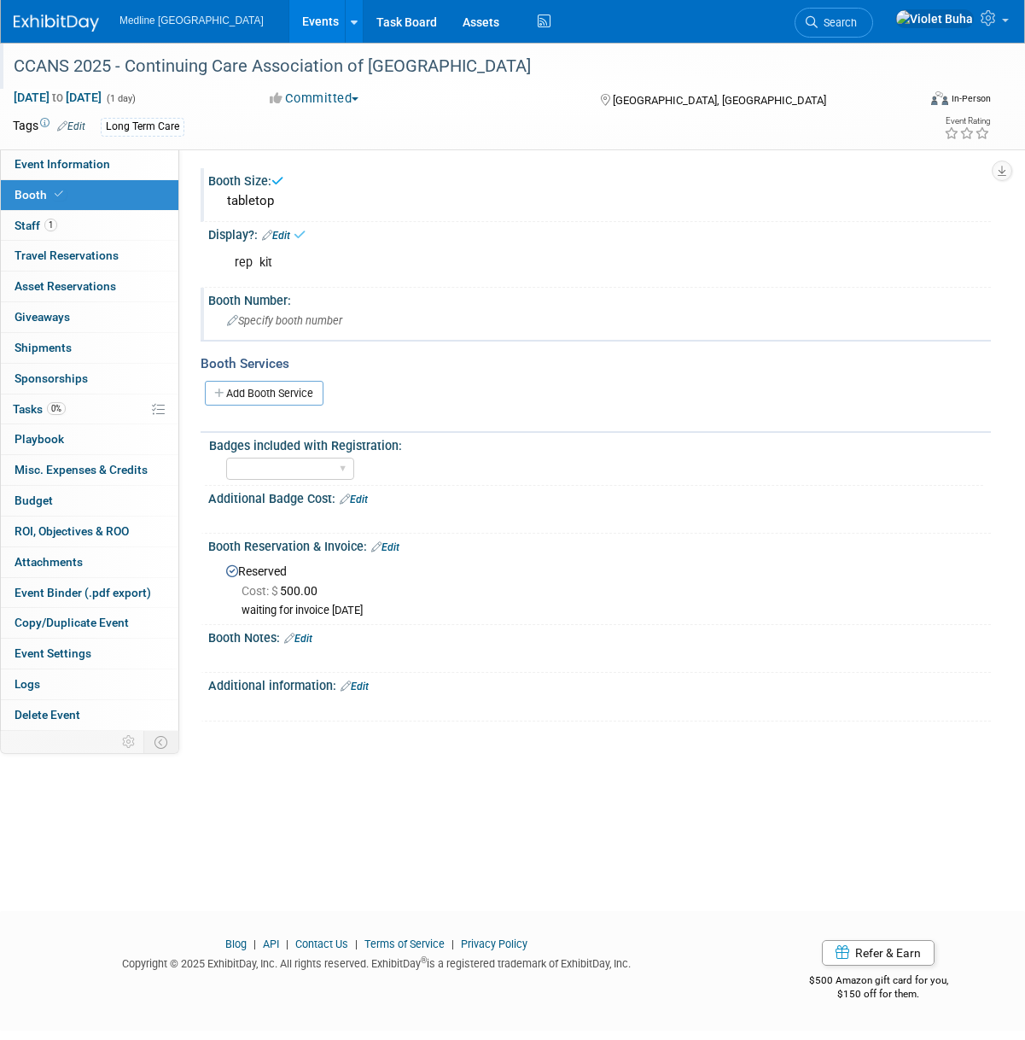
click at [306, 324] on span "Specify booth number" at bounding box center [284, 320] width 115 height 13
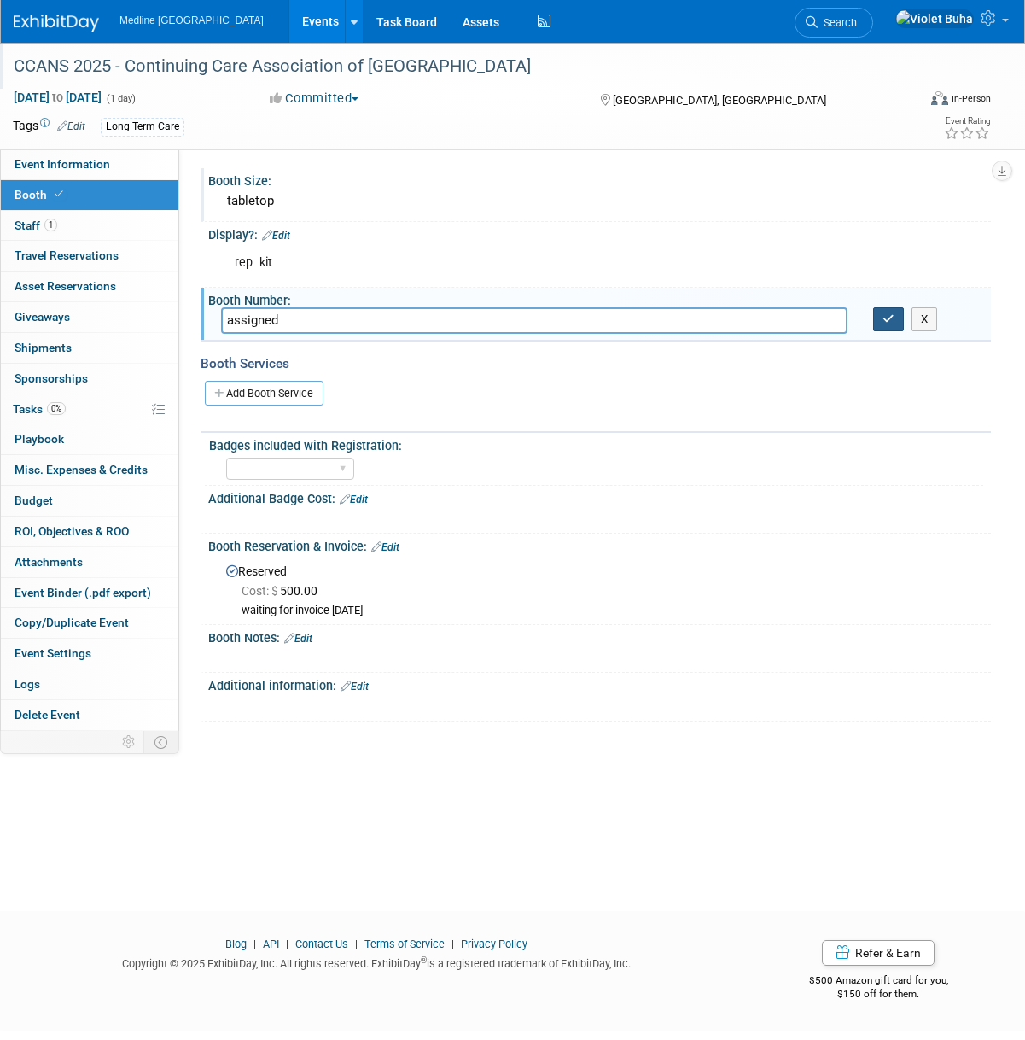
type input "assigned"
click at [896, 323] on button "button" at bounding box center [888, 319] width 31 height 24
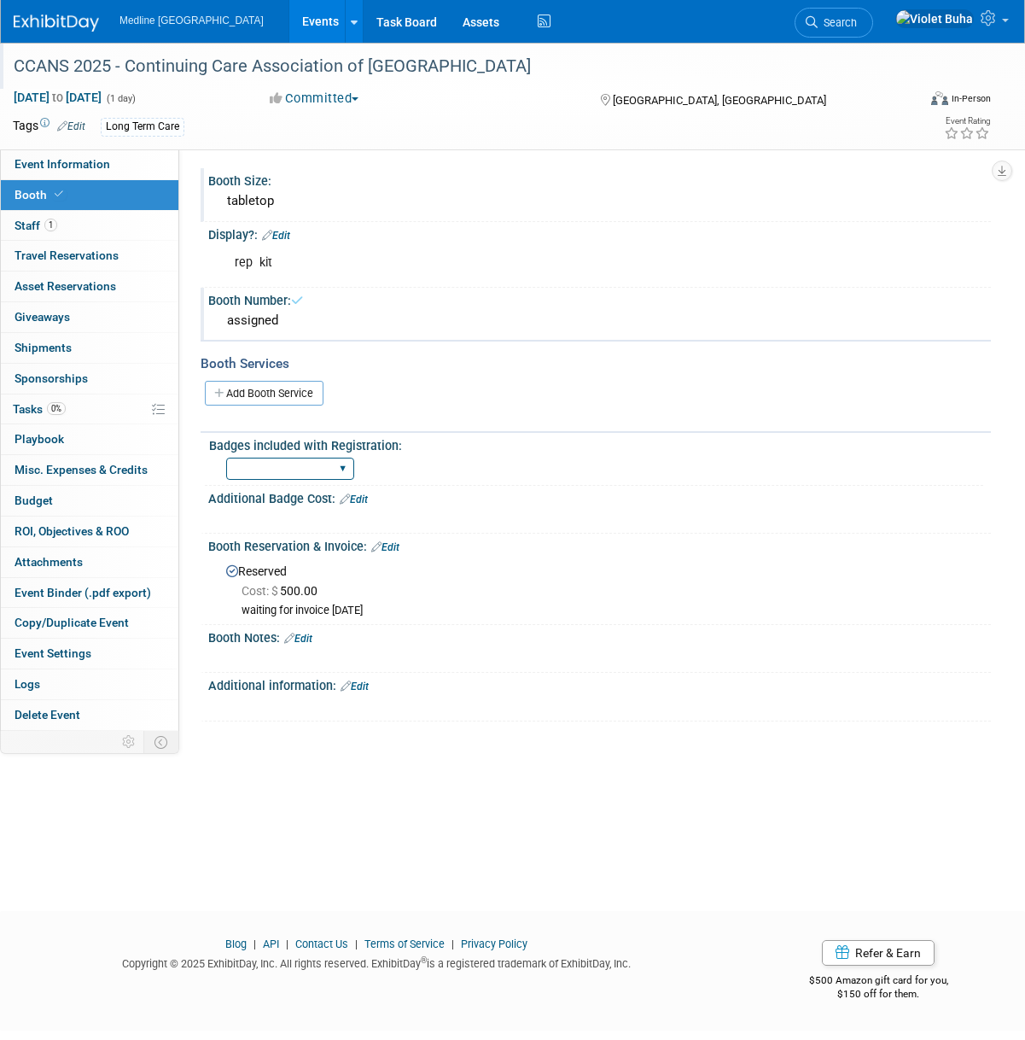
click at [336, 467] on select "1 2 3 4 5 6 7 8 9 10 11 12 13 14 15" at bounding box center [290, 469] width 128 height 23
select select "1"
click at [226, 458] on select "1 2 3 4 5 6 7 8 9 10 11 12 13 14 15" at bounding box center [290, 469] width 128 height 23
click at [359, 502] on link "Edit" at bounding box center [354, 499] width 28 height 12
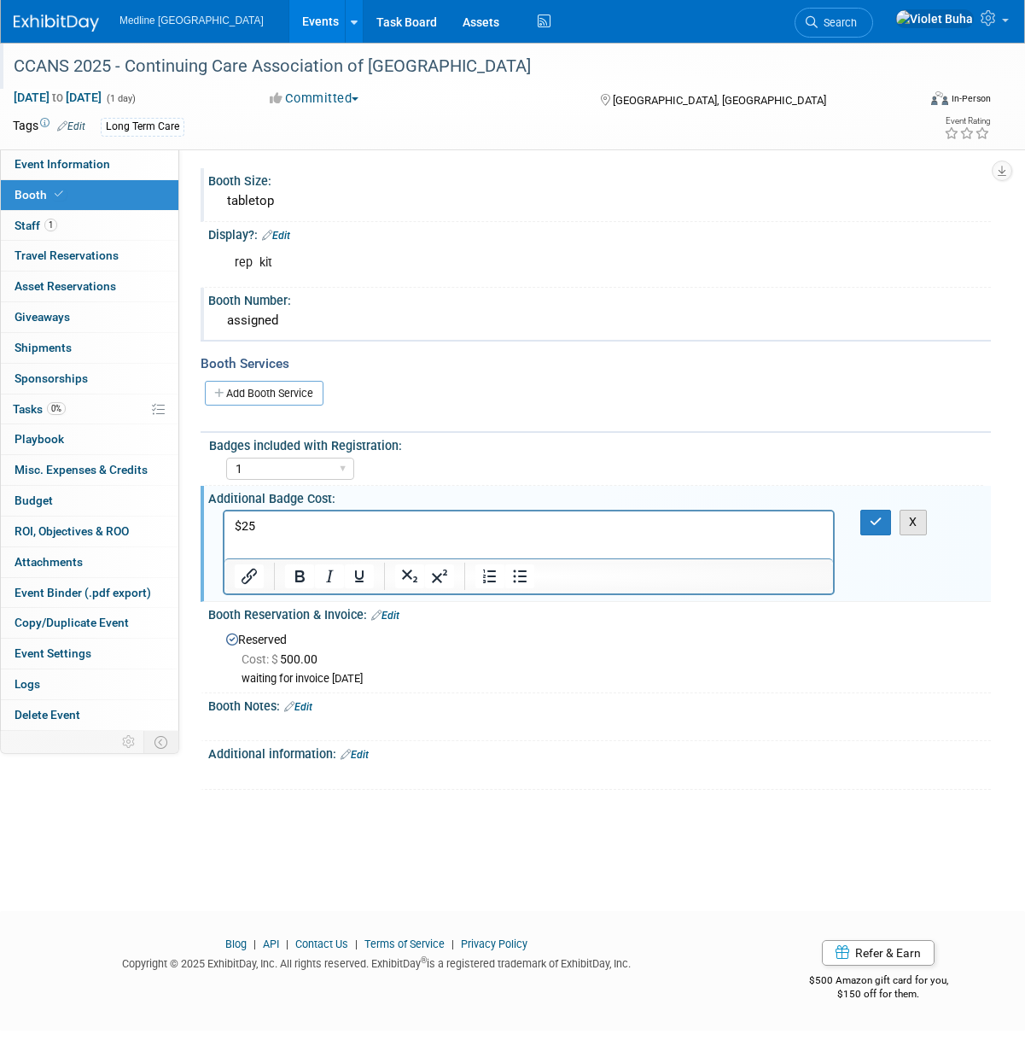
click at [914, 523] on button "X" at bounding box center [913, 522] width 27 height 25
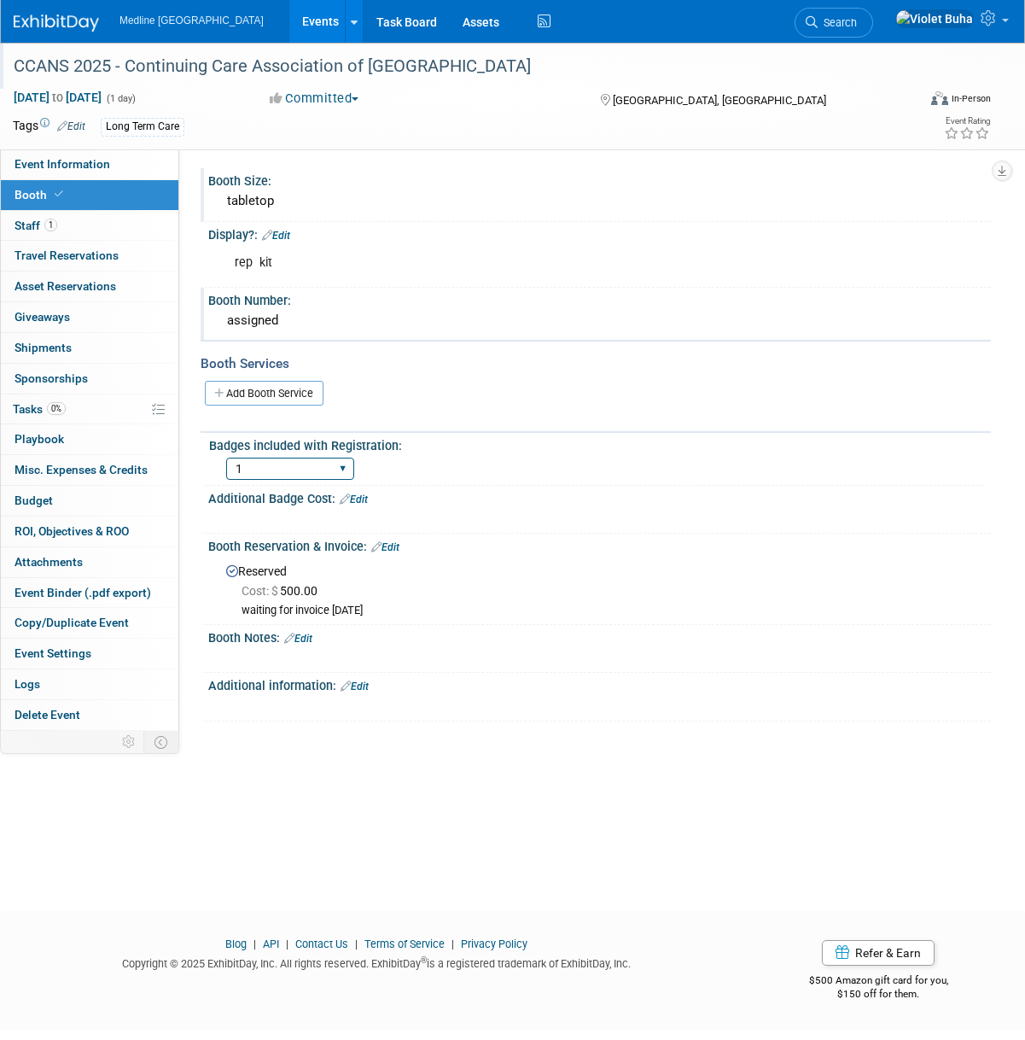
click at [348, 470] on select "1 2 3 4 5 6 7 8 9 10 11 12 13 14 15" at bounding box center [290, 469] width 128 height 23
select select "2"
click at [226, 458] on select "1 2 3 4 5 6 7 8 9 10 11 12 13 14 15" at bounding box center [290, 469] width 128 height 23
click at [567, 528] on div "X" at bounding box center [599, 516] width 783 height 23
click at [368, 495] on link "Edit" at bounding box center [354, 499] width 28 height 12
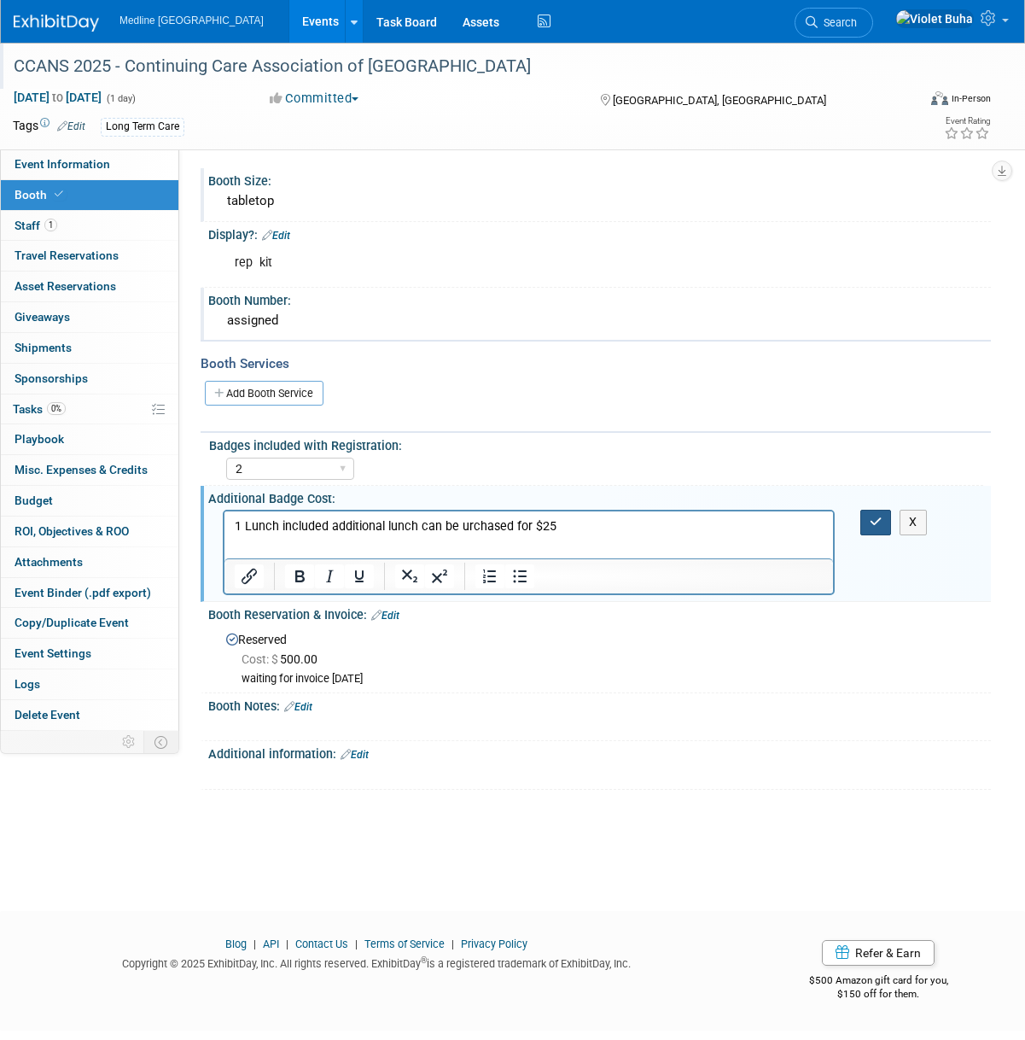
click at [878, 512] on button "button" at bounding box center [876, 522] width 32 height 25
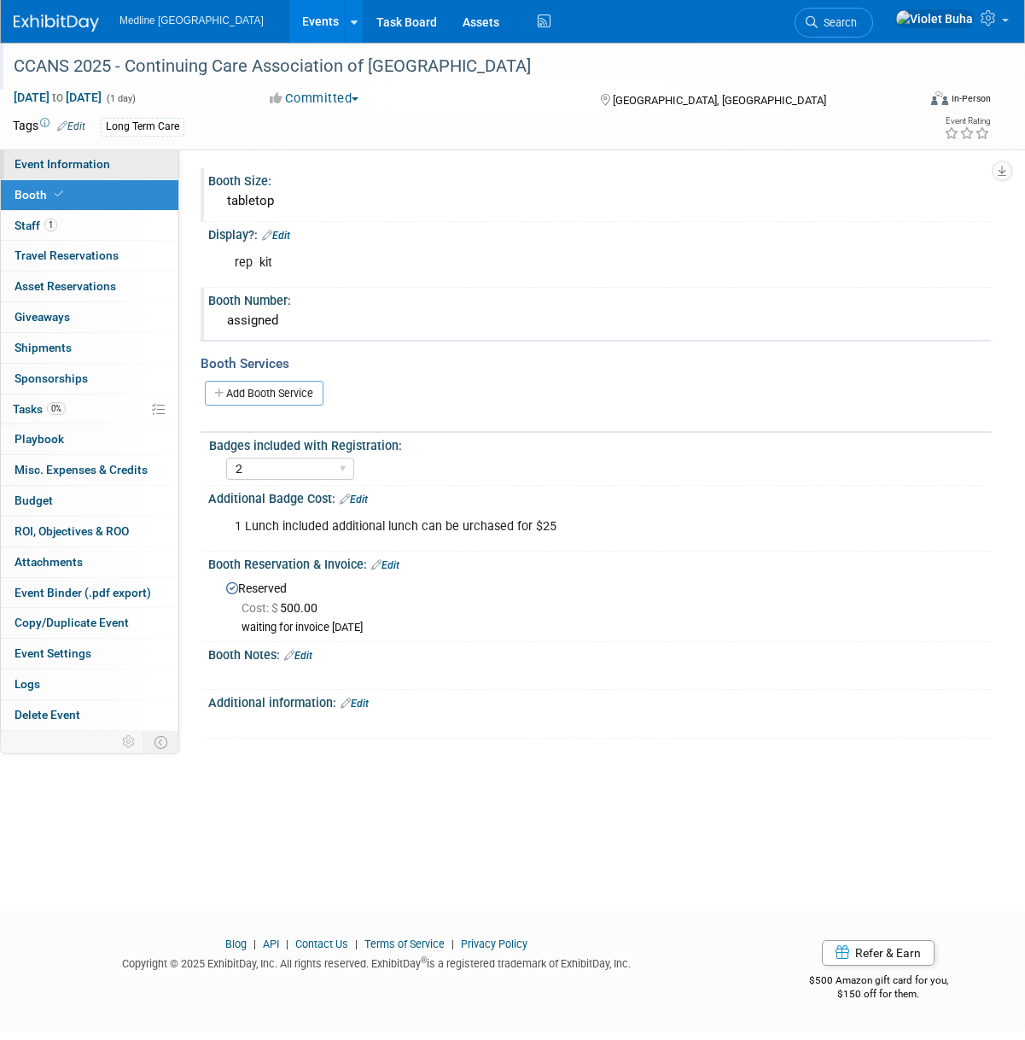
click at [119, 172] on link "Event Information" at bounding box center [90, 164] width 178 height 30
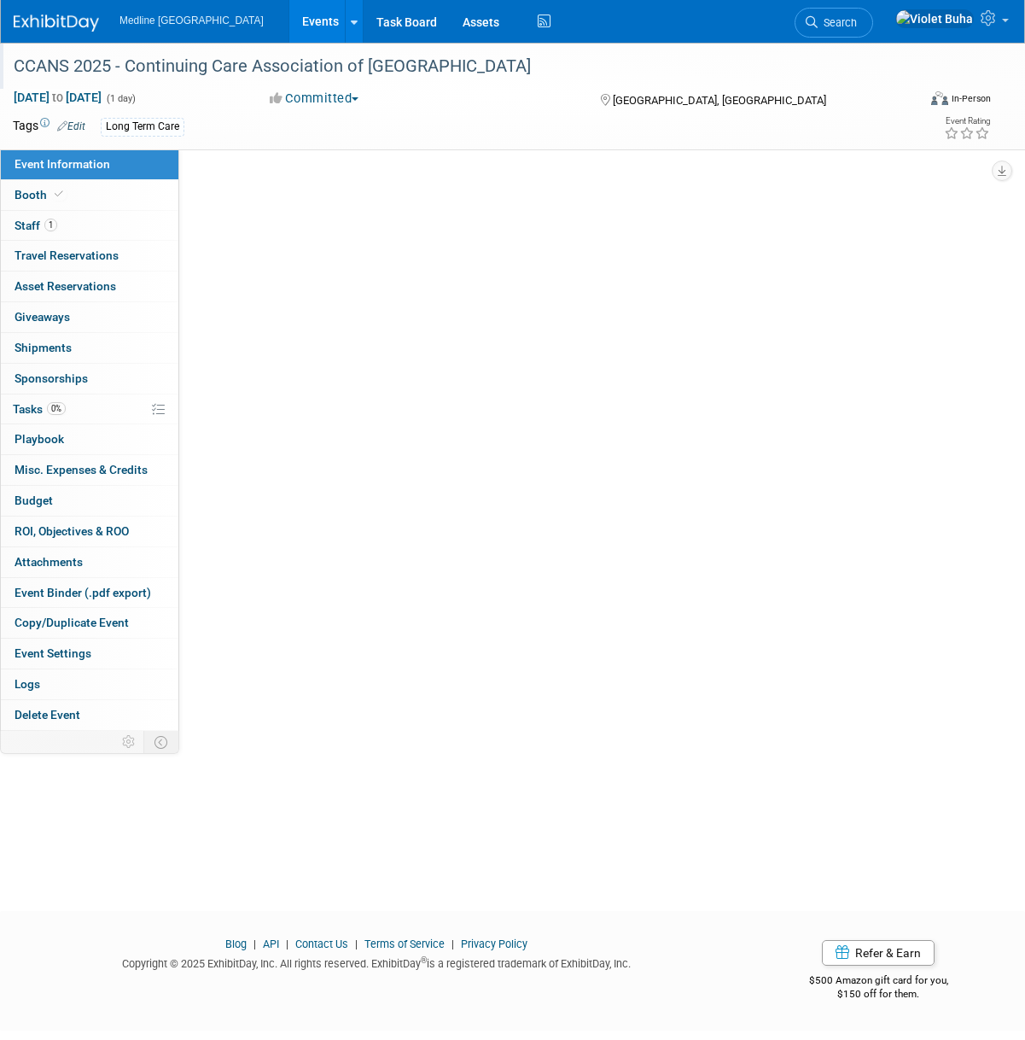
select select "Waiting for information"
select select "To do"
select select "Long Term Care"
select select "Regional - Level 3"
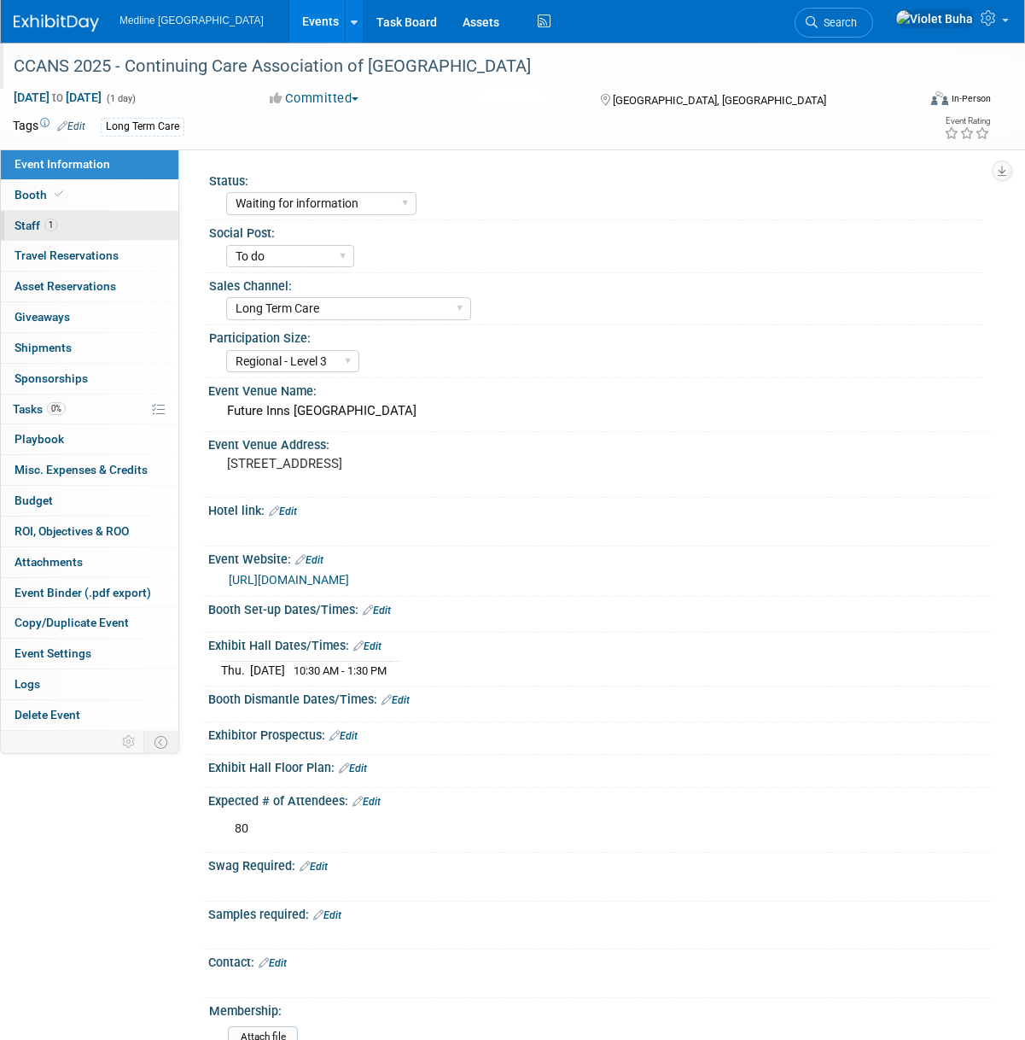
click at [109, 218] on link "1 Staff 1" at bounding box center [90, 226] width 178 height 30
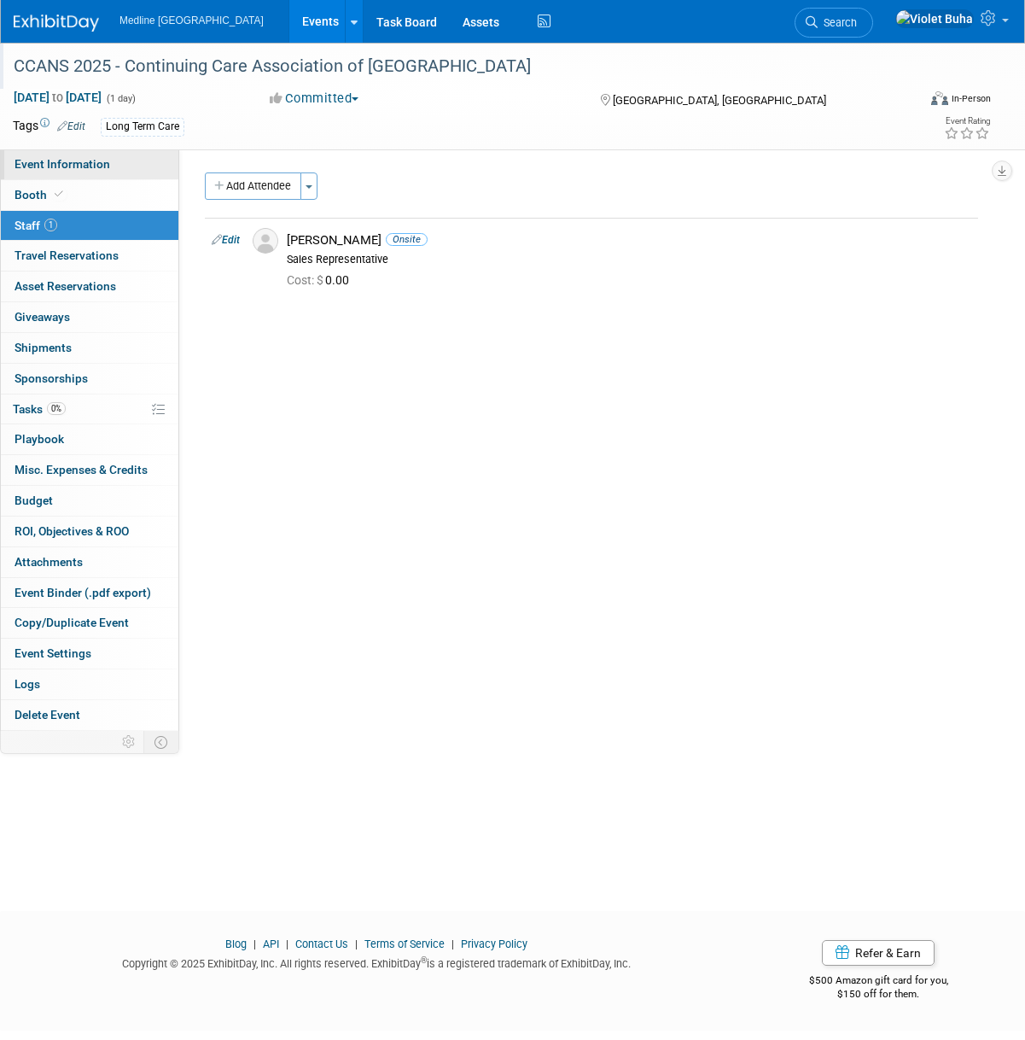
click at [124, 162] on link "Event Information" at bounding box center [90, 164] width 178 height 30
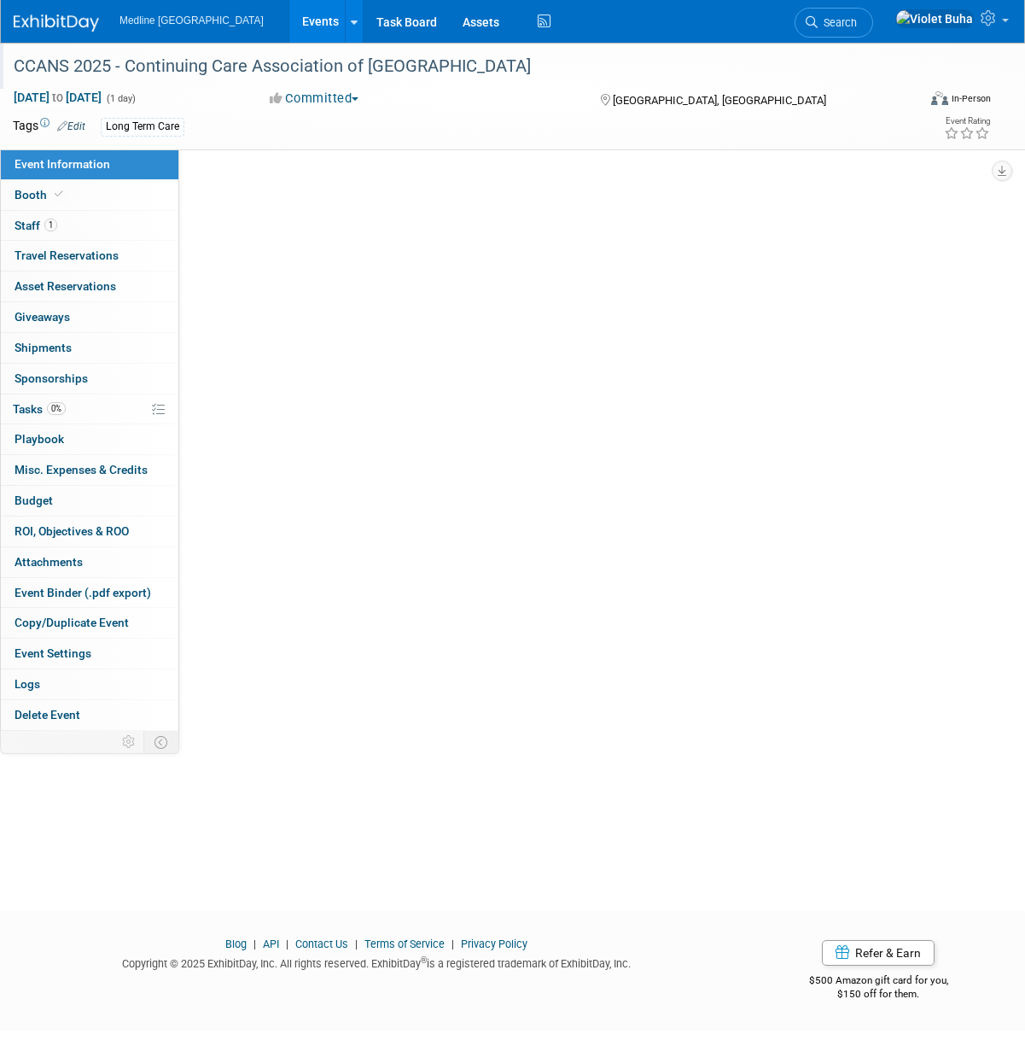
select select "Waiting for information"
select select "To do"
select select "Long Term Care"
select select "Regional - Level 3"
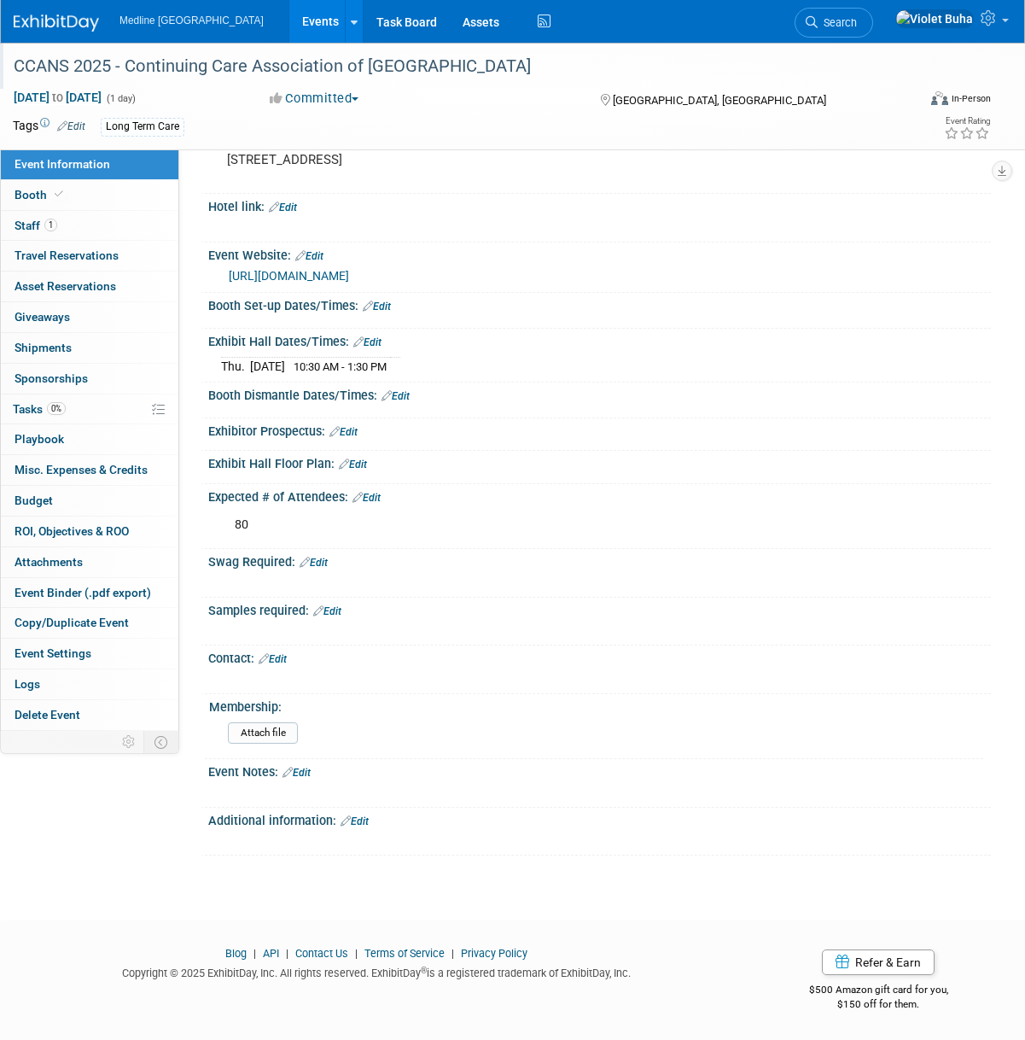
scroll to position [318, 0]
click at [28, 413] on span "Tasks 0%" at bounding box center [39, 409] width 53 height 14
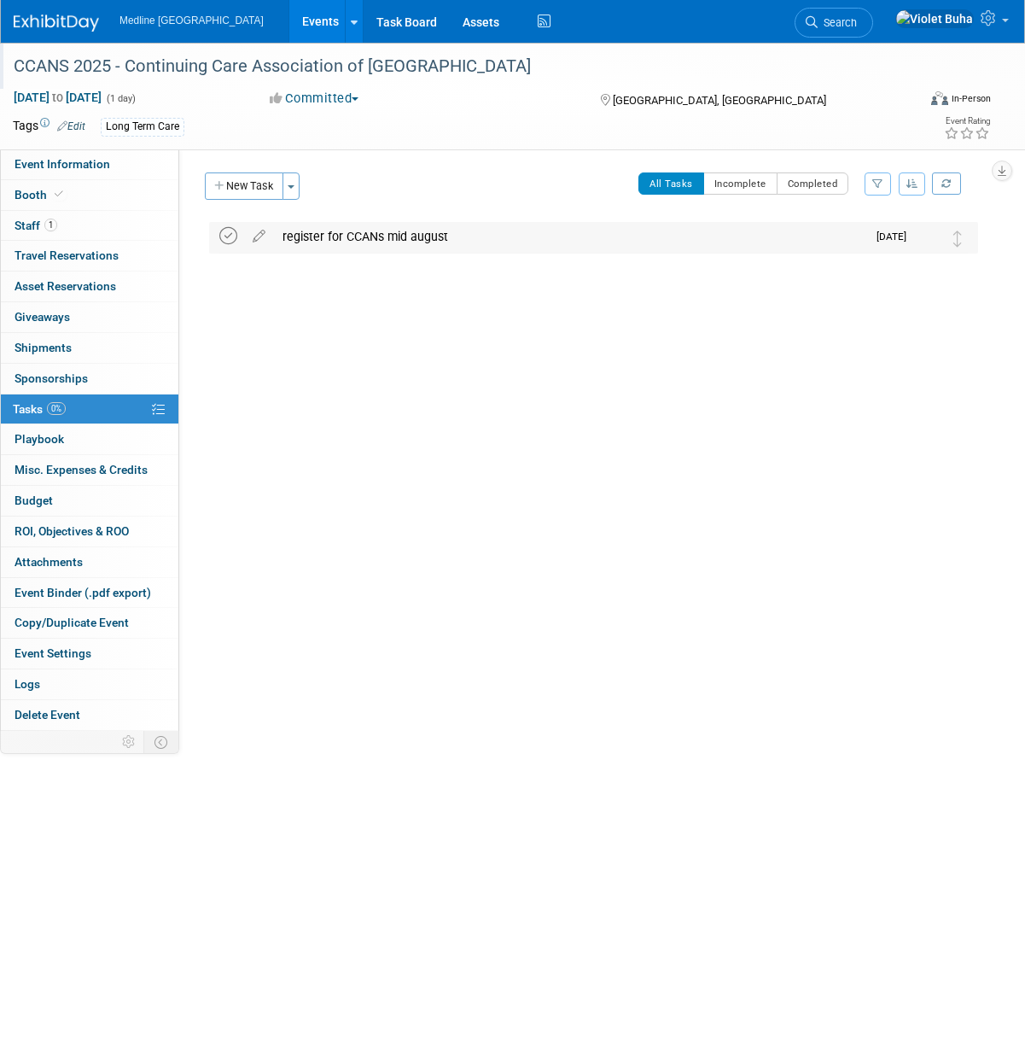
click at [229, 233] on icon at bounding box center [228, 236] width 18 height 18
click at [260, 184] on button "New Task" at bounding box center [244, 185] width 79 height 27
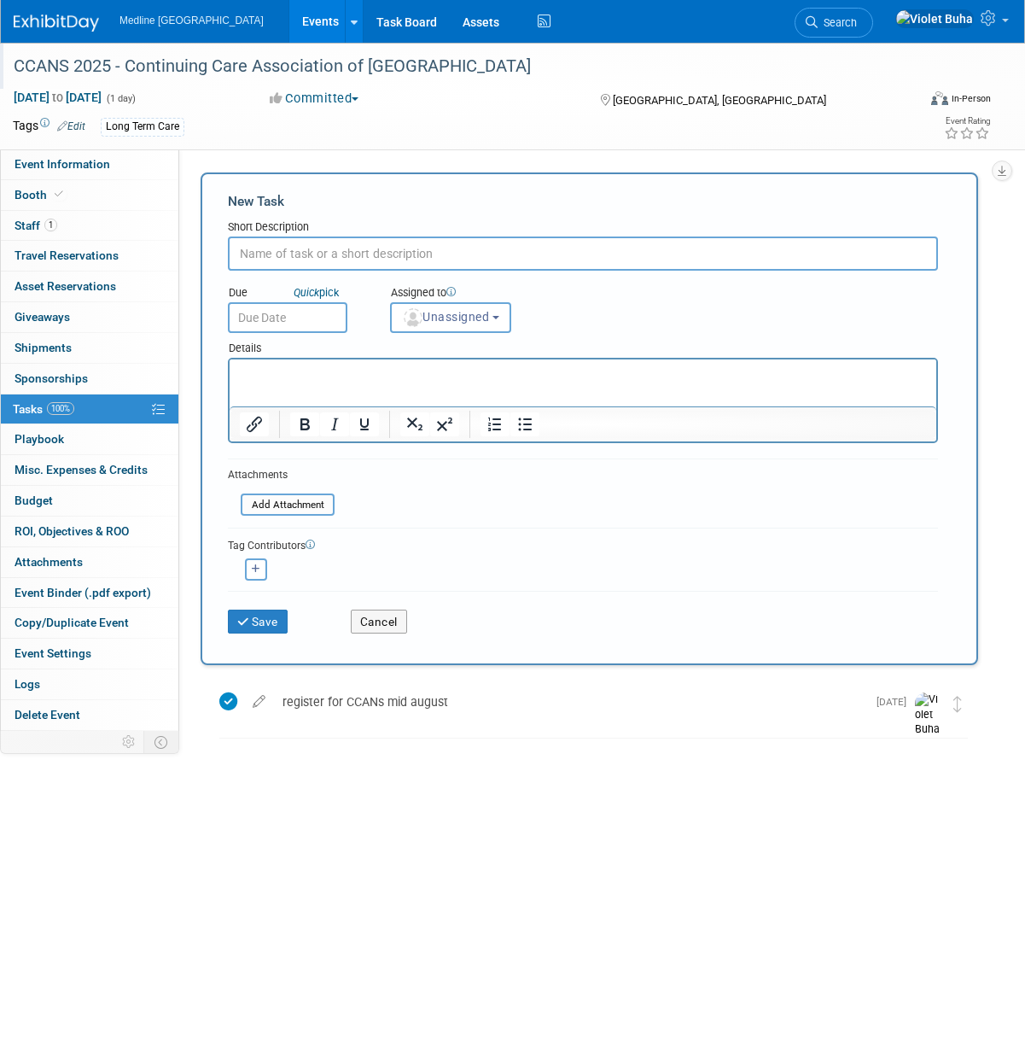
click at [283, 252] on input "text" at bounding box center [583, 253] width 710 height 34
type input "follow up with Dana for samples swag"
click at [456, 315] on span "Unassigned" at bounding box center [445, 317] width 87 height 14
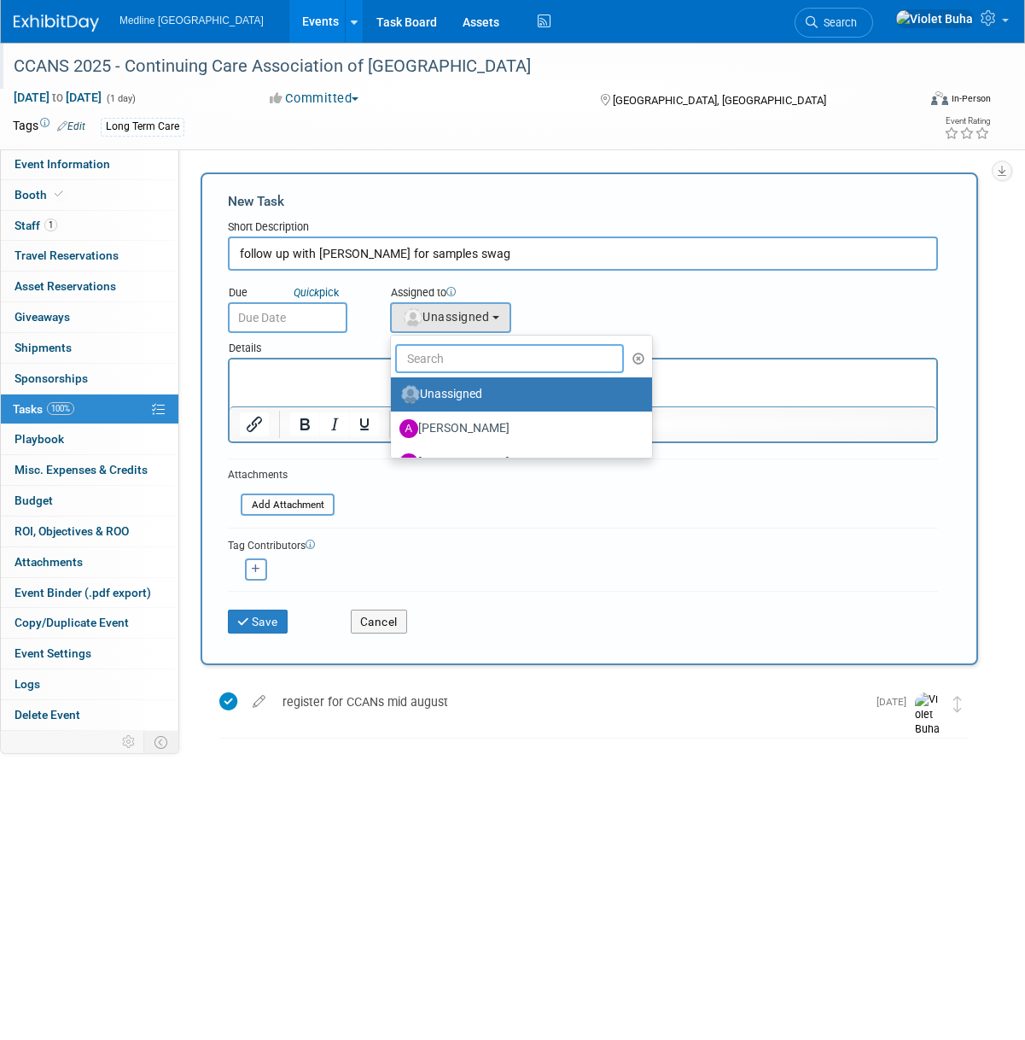
click at [487, 363] on input "text" at bounding box center [509, 358] width 229 height 29
type input "Violet"
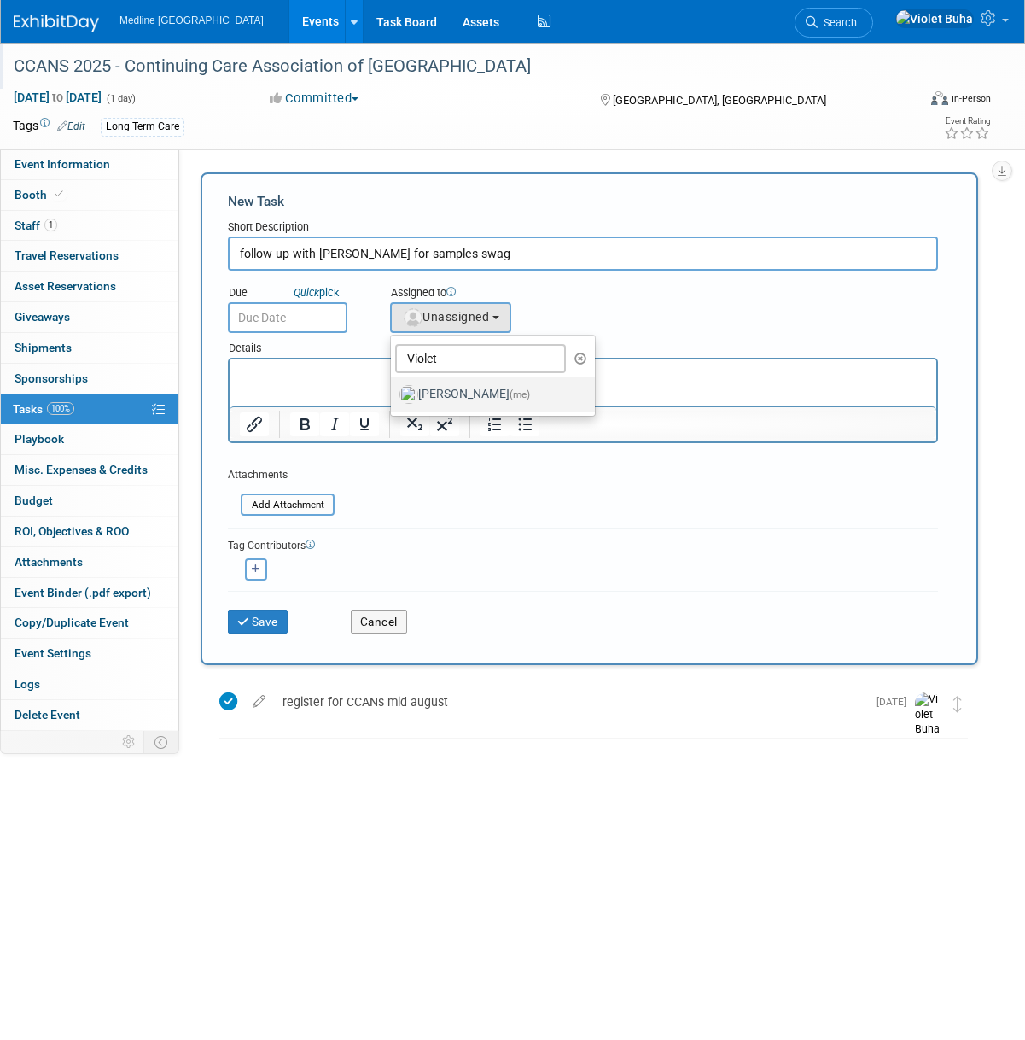
click at [466, 392] on label "Violet Buha (me)" at bounding box center [488, 394] width 178 height 27
click at [394, 392] on input "Violet Buha (me)" at bounding box center [387, 392] width 11 height 11
select select "83b9ebe3-1f55-4182-aebd-dfdf9a1e5ee7"
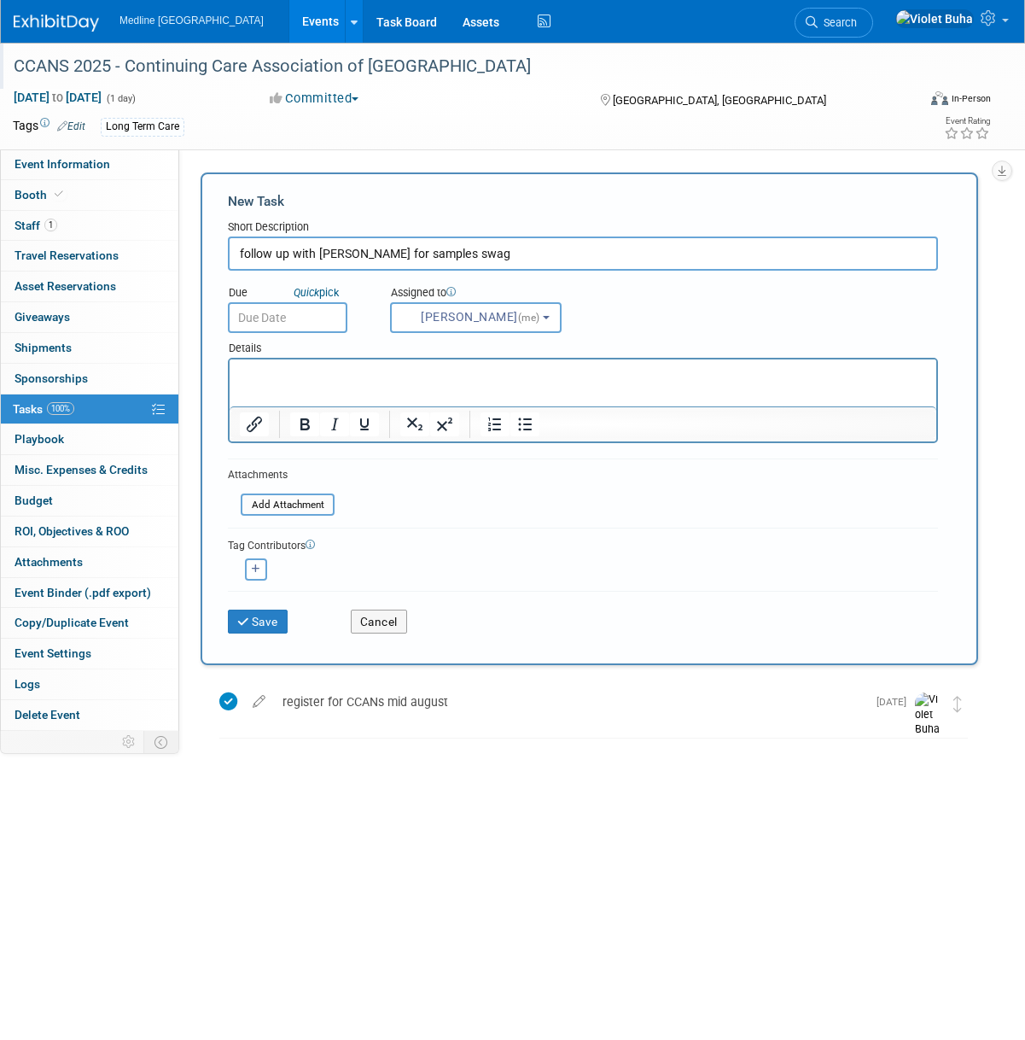
click at [316, 321] on input "text" at bounding box center [288, 317] width 120 height 31
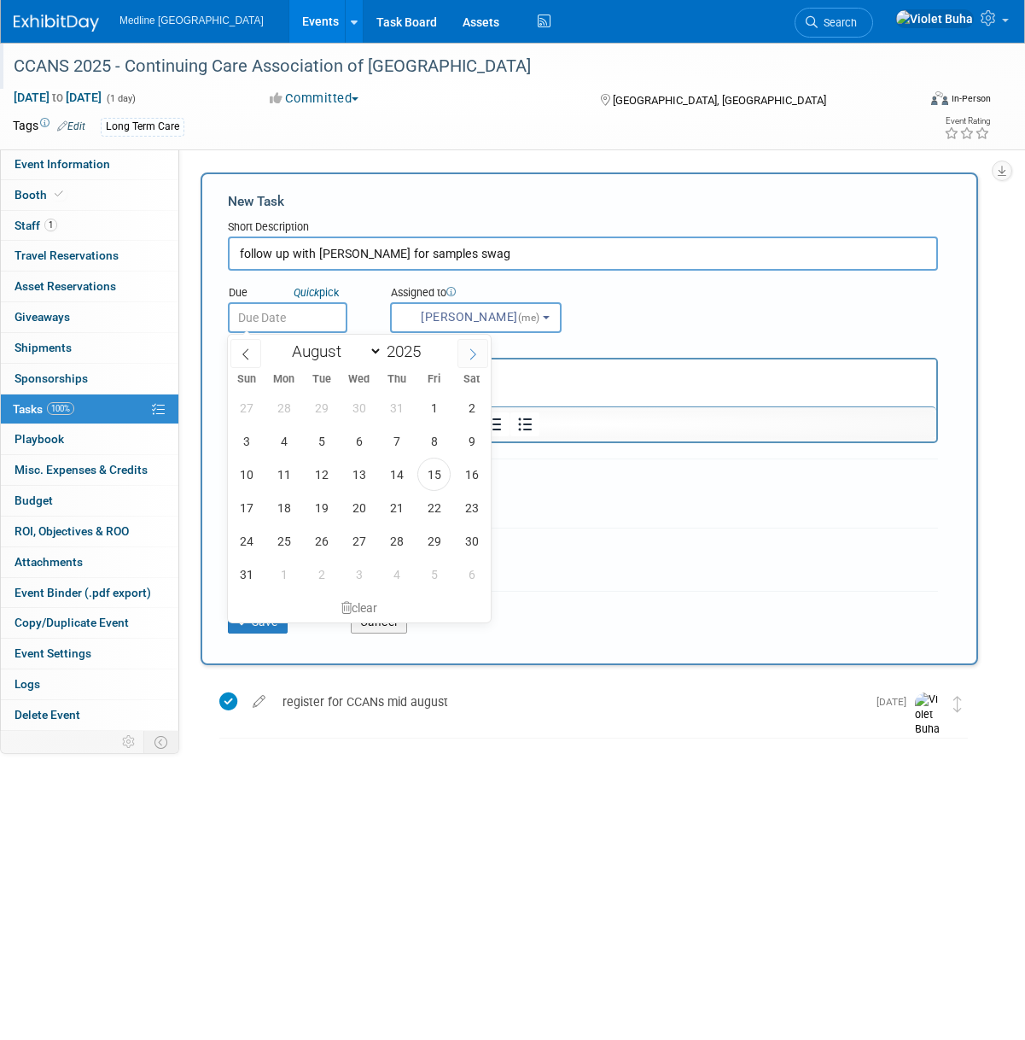
click at [481, 353] on span at bounding box center [473, 353] width 31 height 29
select select "9"
click at [362, 405] on span "1" at bounding box center [358, 407] width 33 height 33
type input "Oct 1, 2025"
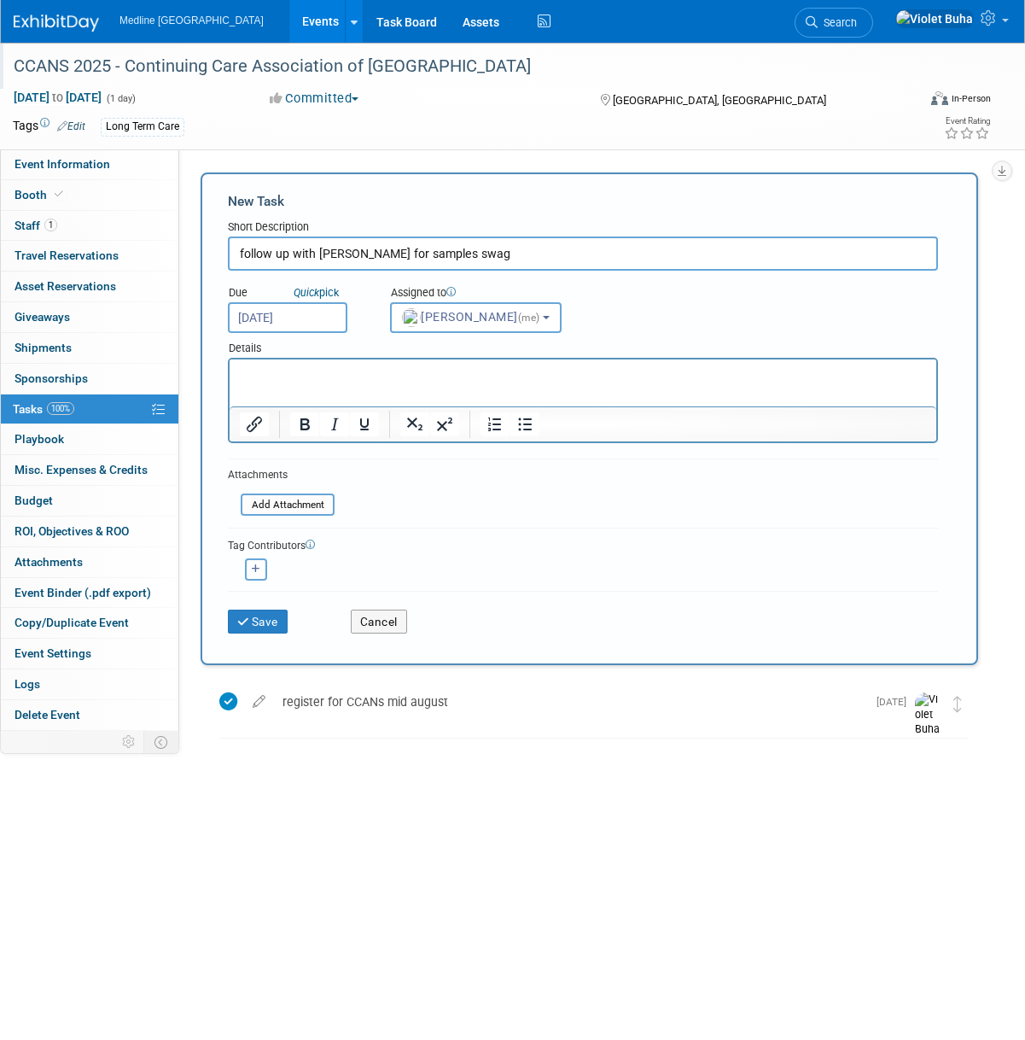
click at [253, 568] on icon "button" at bounding box center [256, 568] width 9 height 9
select select
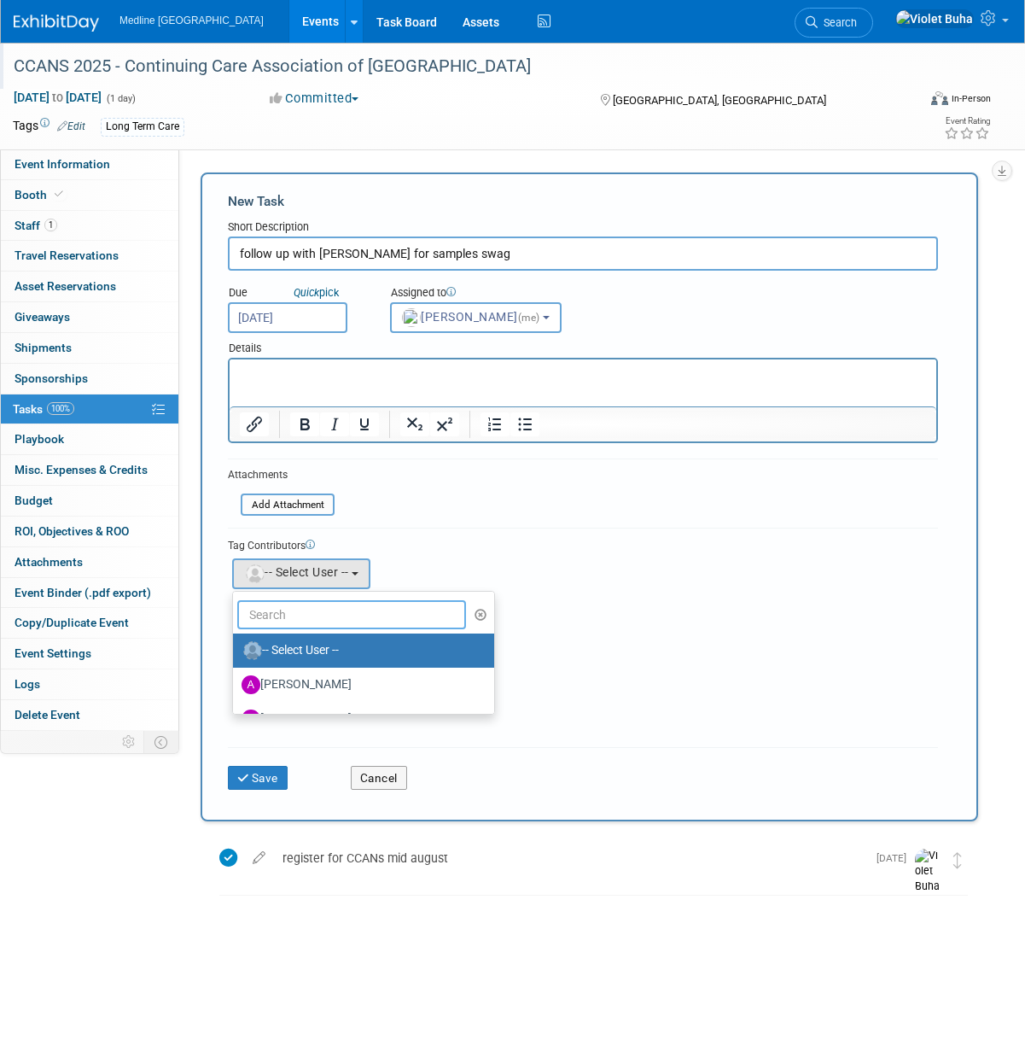
click at [295, 620] on input "text" at bounding box center [351, 614] width 229 height 29
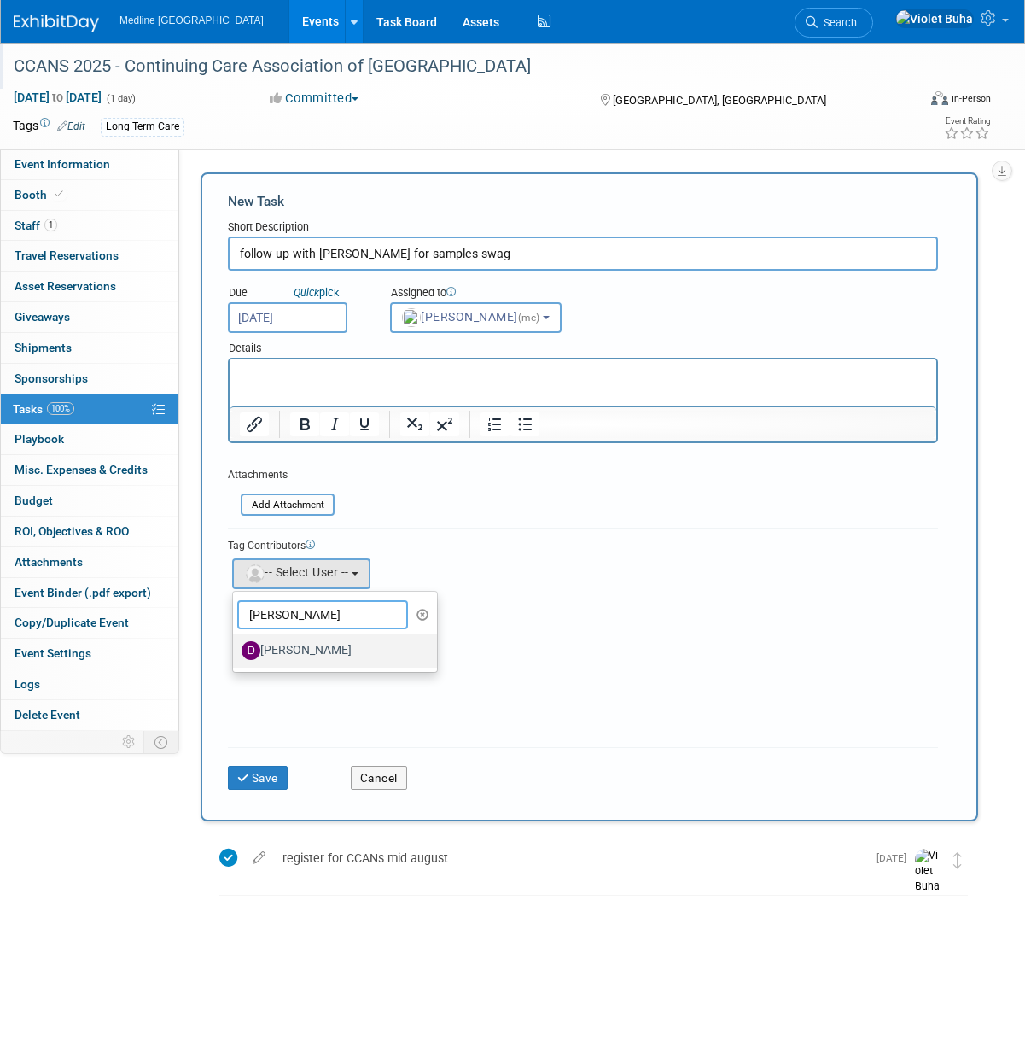
type input "dana"
click at [300, 641] on label "Dana Calder" at bounding box center [331, 650] width 178 height 27
click at [236, 643] on input "Dana Calder" at bounding box center [229, 648] width 11 height 11
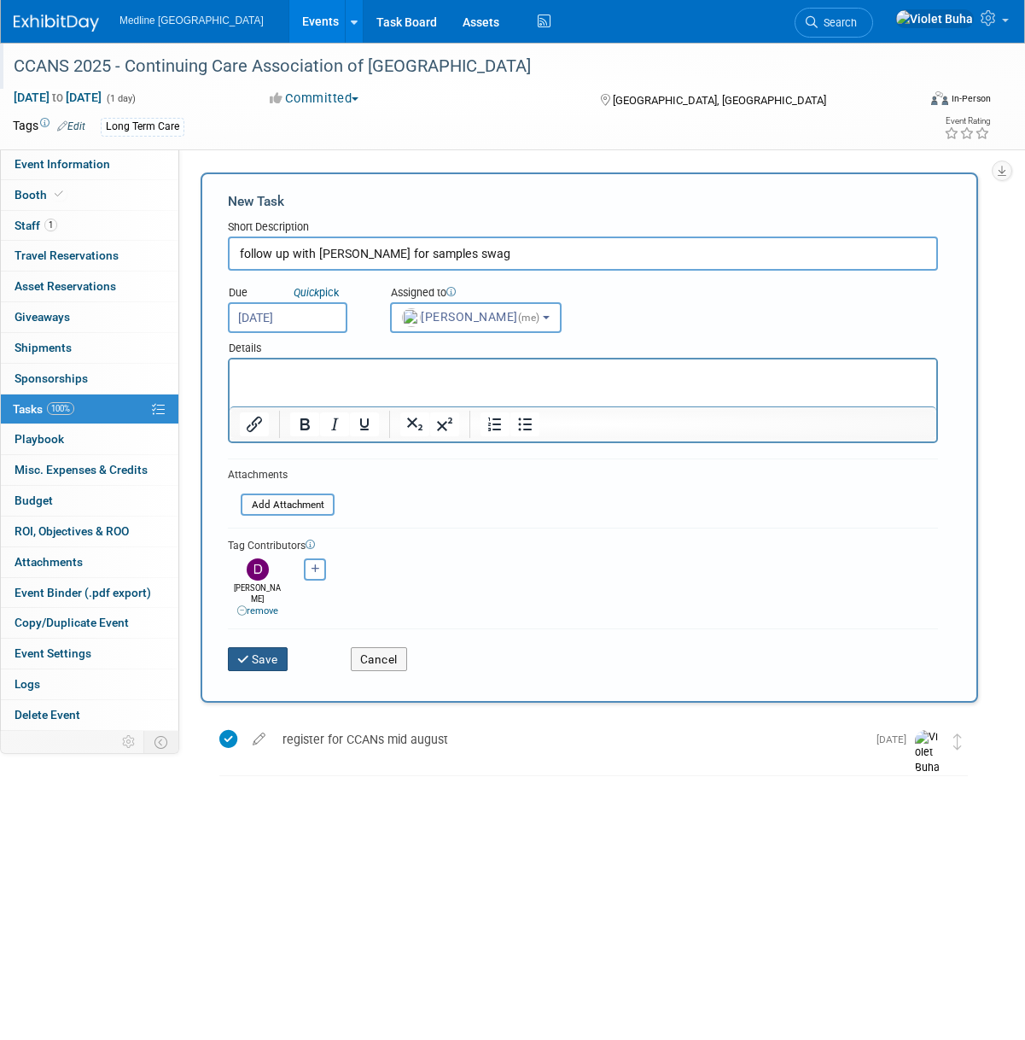
click at [277, 650] on button "Save" at bounding box center [258, 659] width 60 height 24
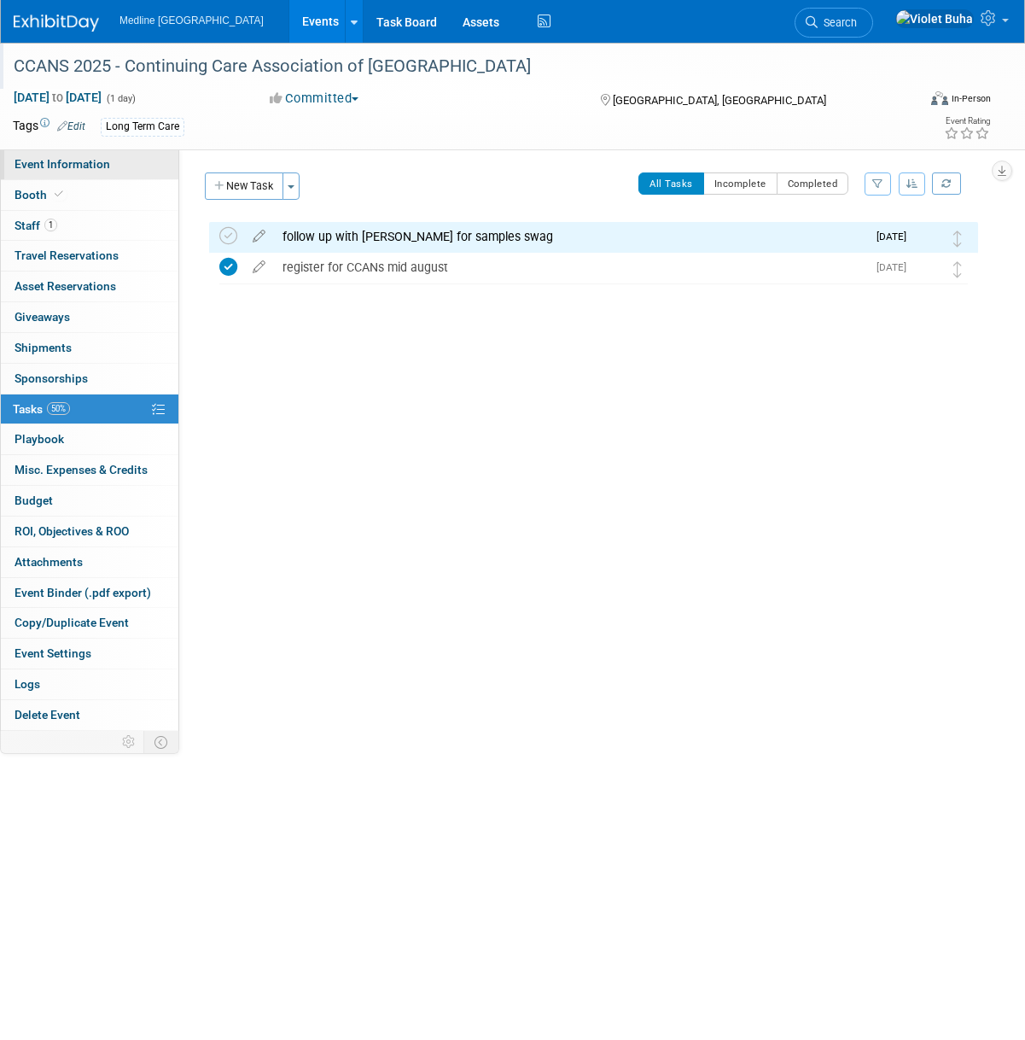
click at [50, 163] on span "Event Information" at bounding box center [63, 164] width 96 height 14
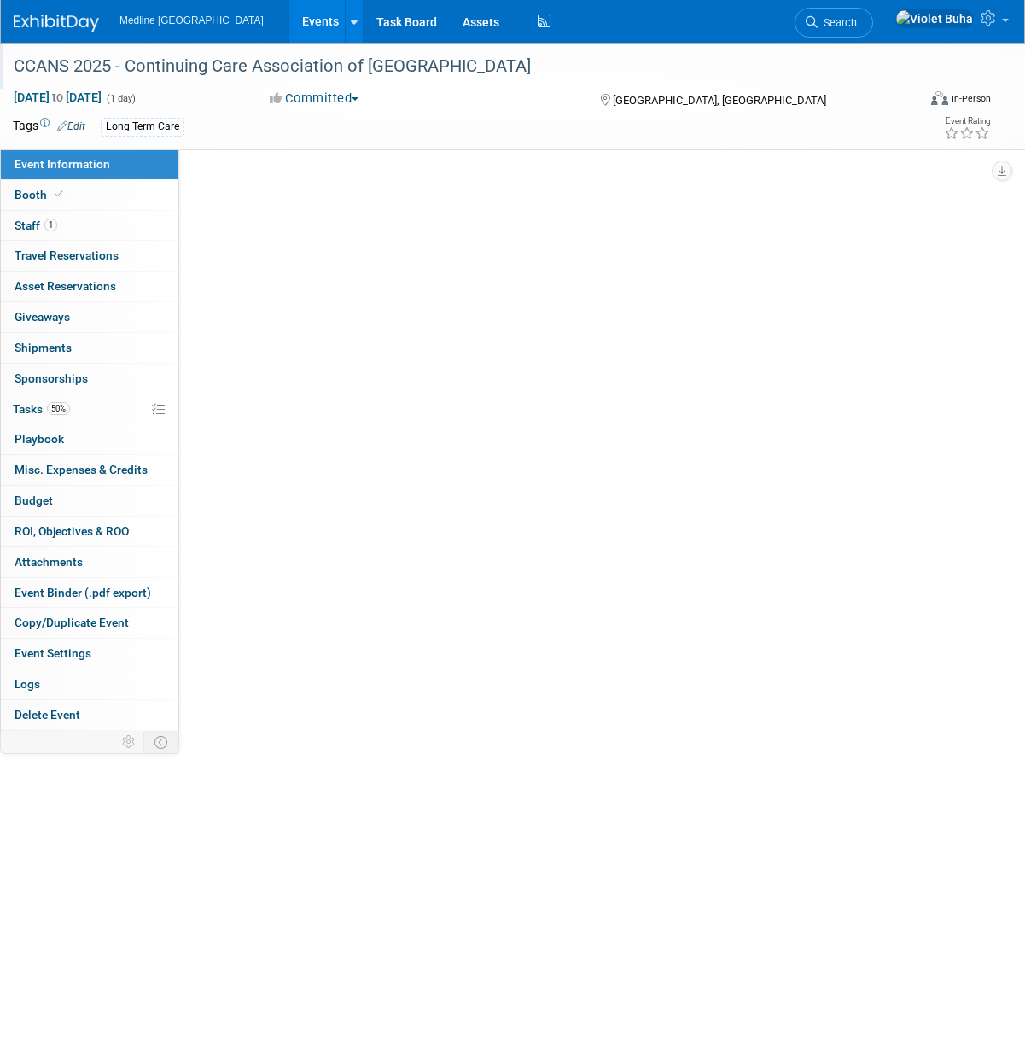
select select "Waiting for information"
select select "To do"
select select "Long Term Care"
select select "Regional - Level 3"
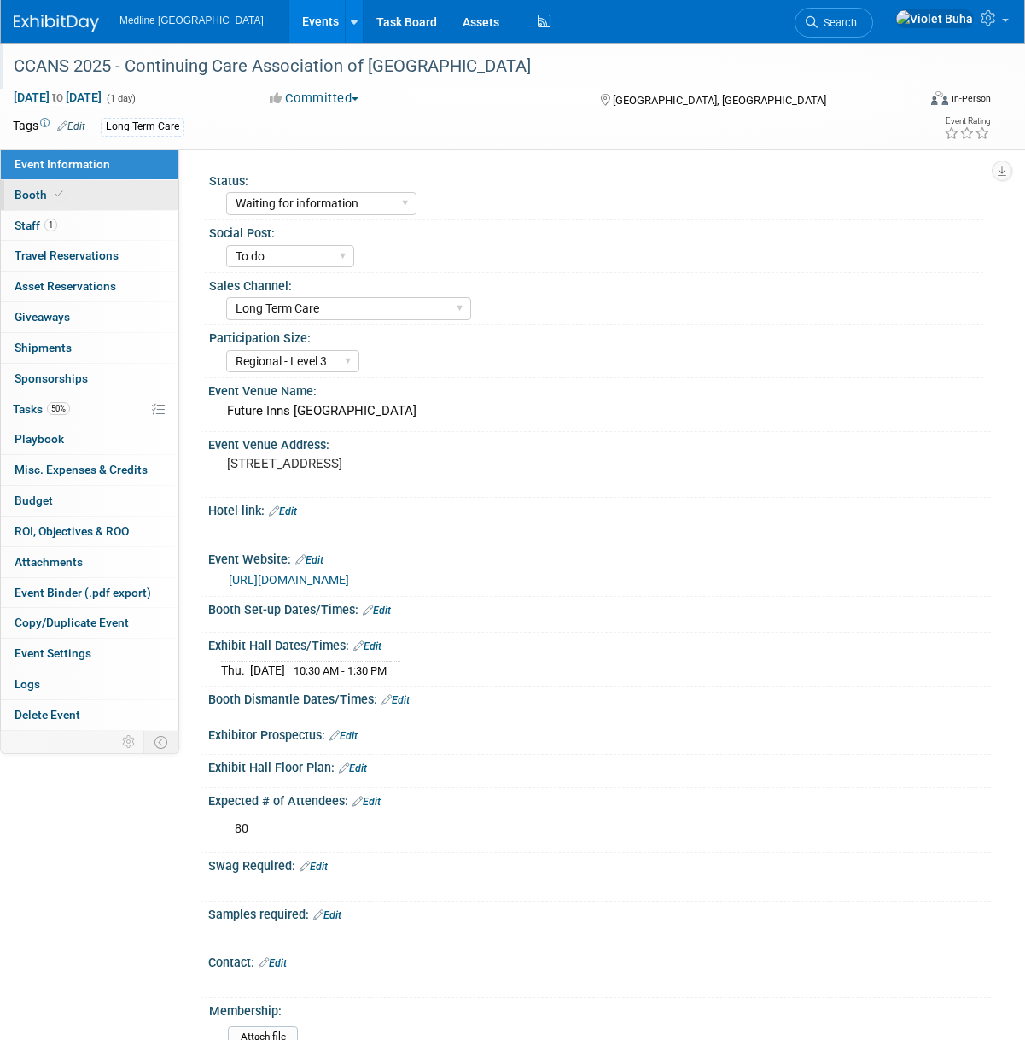
click at [94, 197] on link "Booth" at bounding box center [90, 195] width 178 height 30
select select "2"
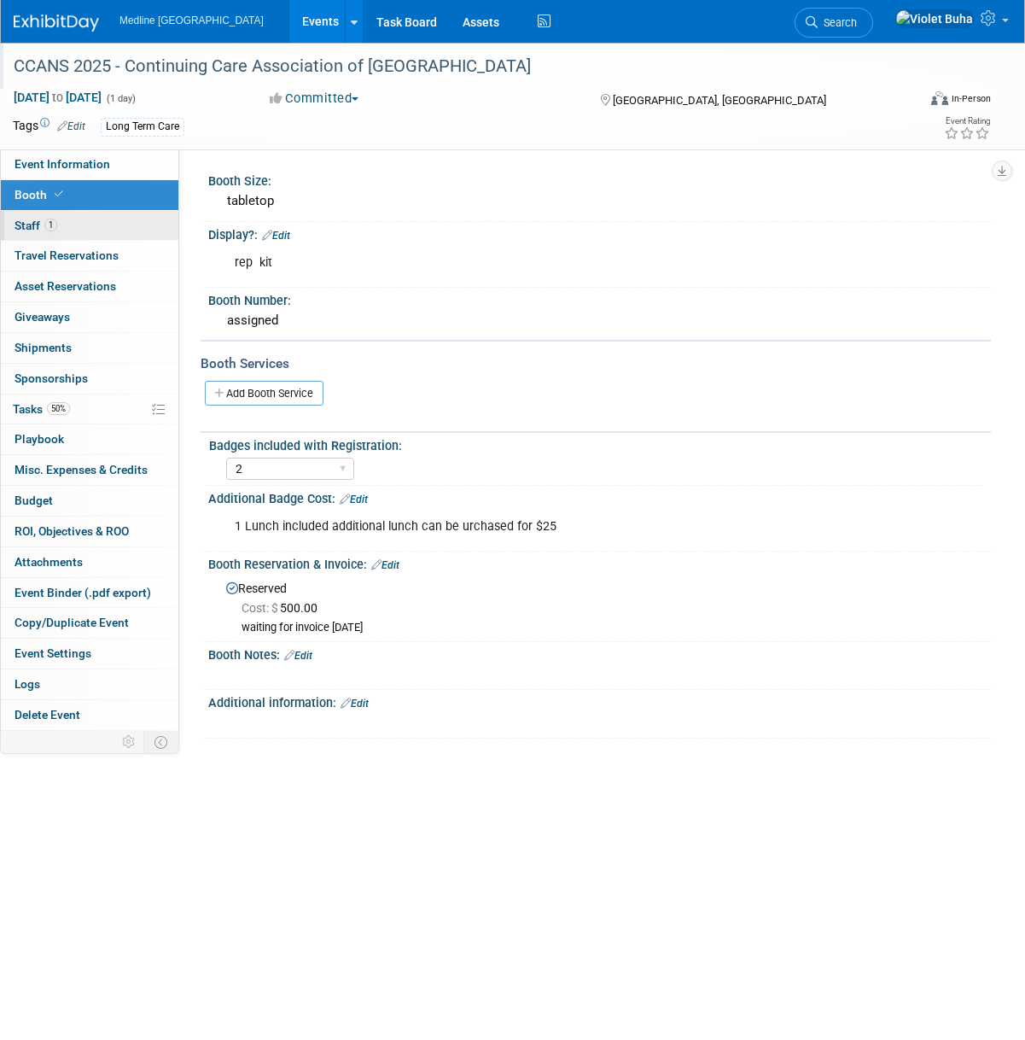
click at [96, 227] on link "1 Staff 1" at bounding box center [90, 226] width 178 height 30
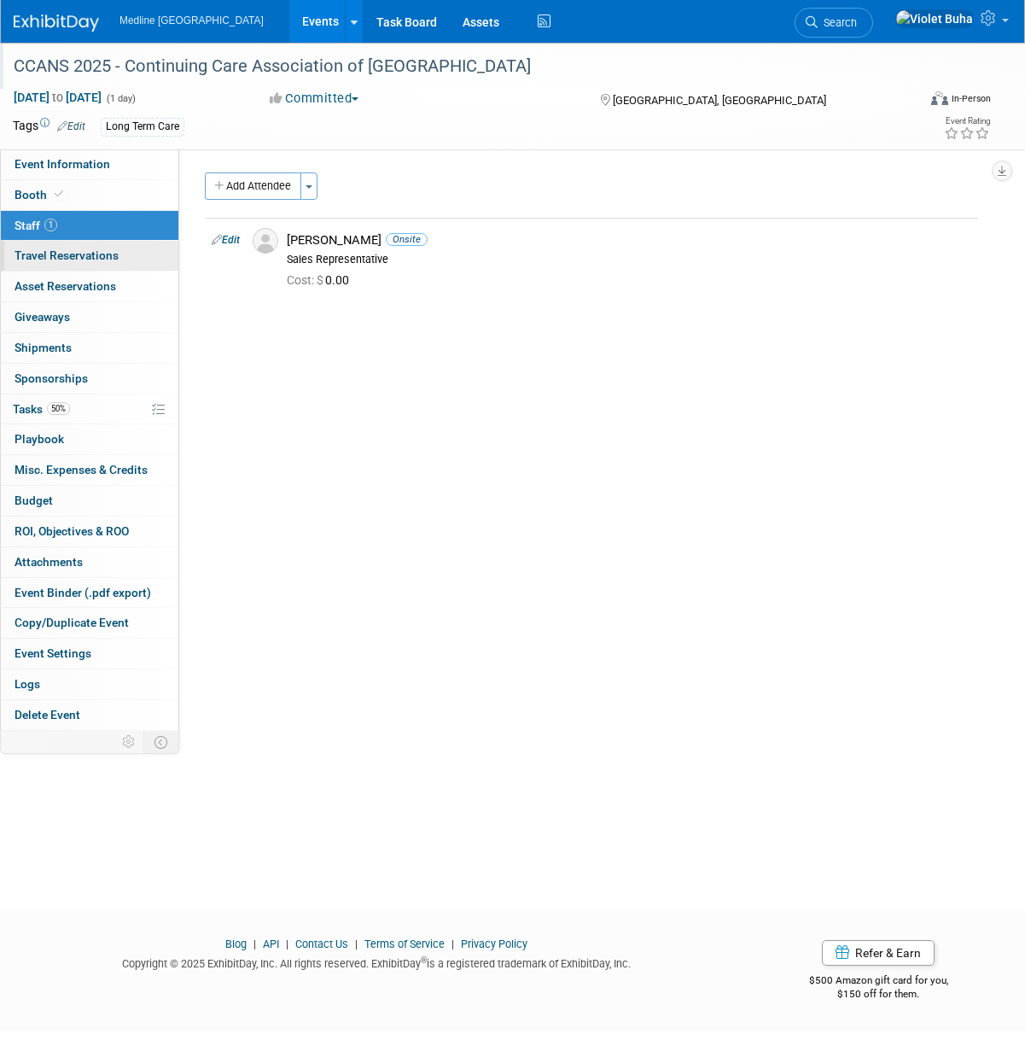
click at [125, 254] on link "0 Travel Reservations 0" at bounding box center [90, 256] width 178 height 30
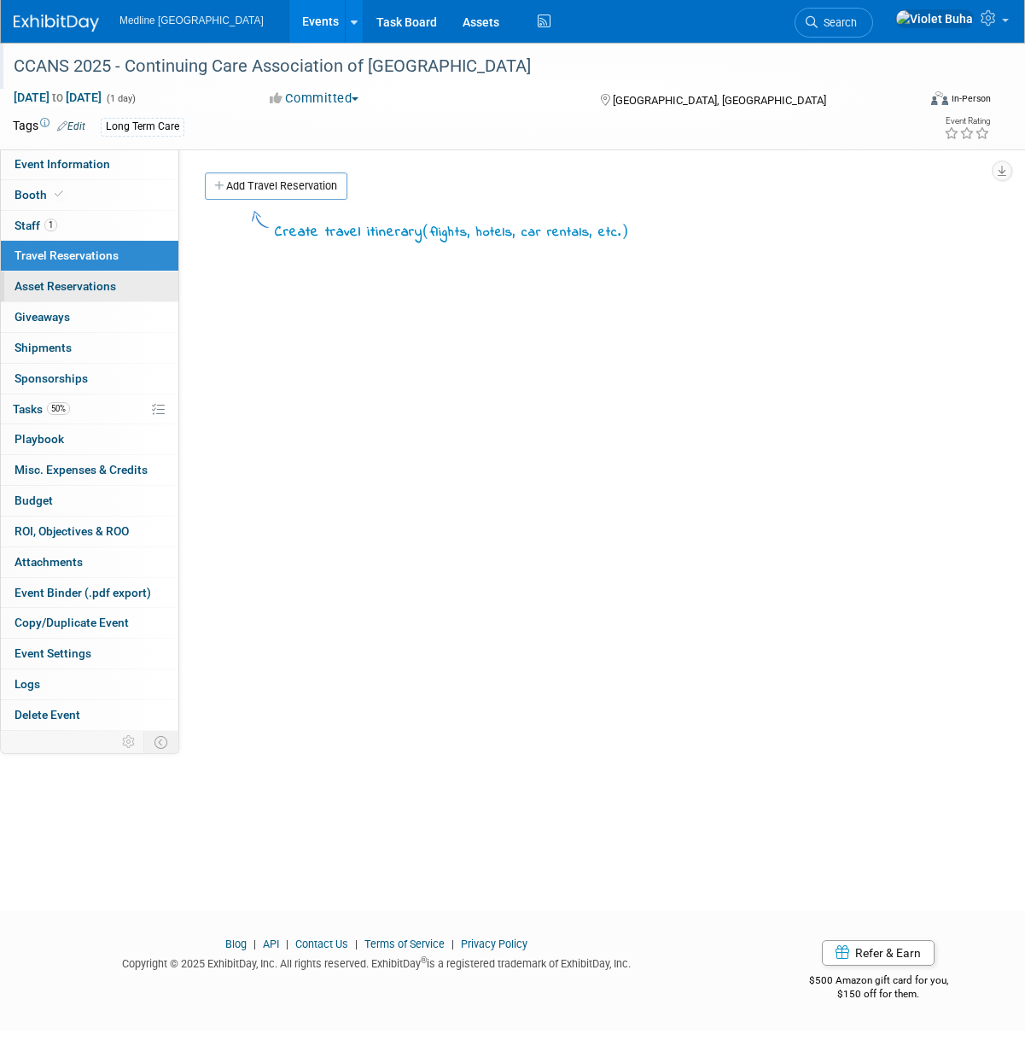
click at [125, 285] on link "0 Asset Reservations 0" at bounding box center [90, 286] width 178 height 30
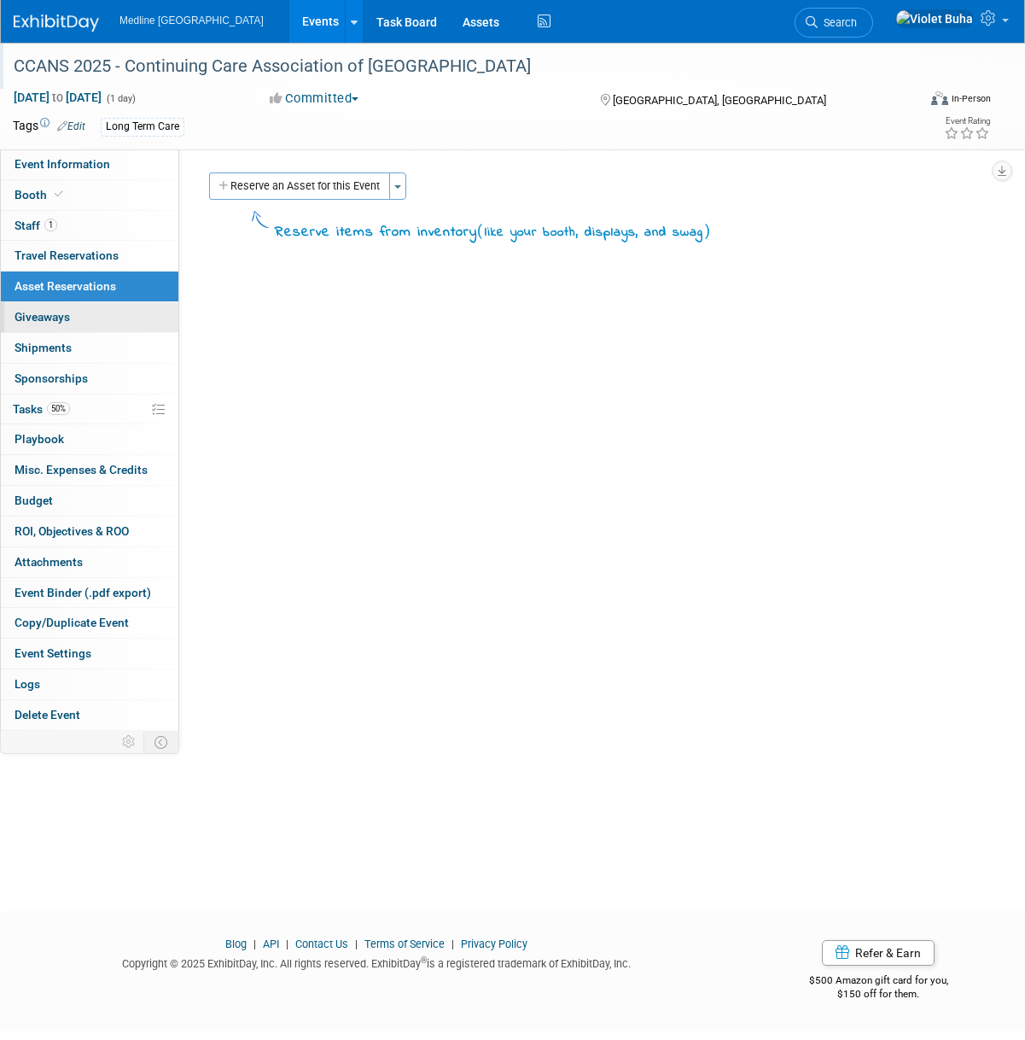
click at [123, 317] on link "0 Giveaways 0" at bounding box center [90, 317] width 178 height 30
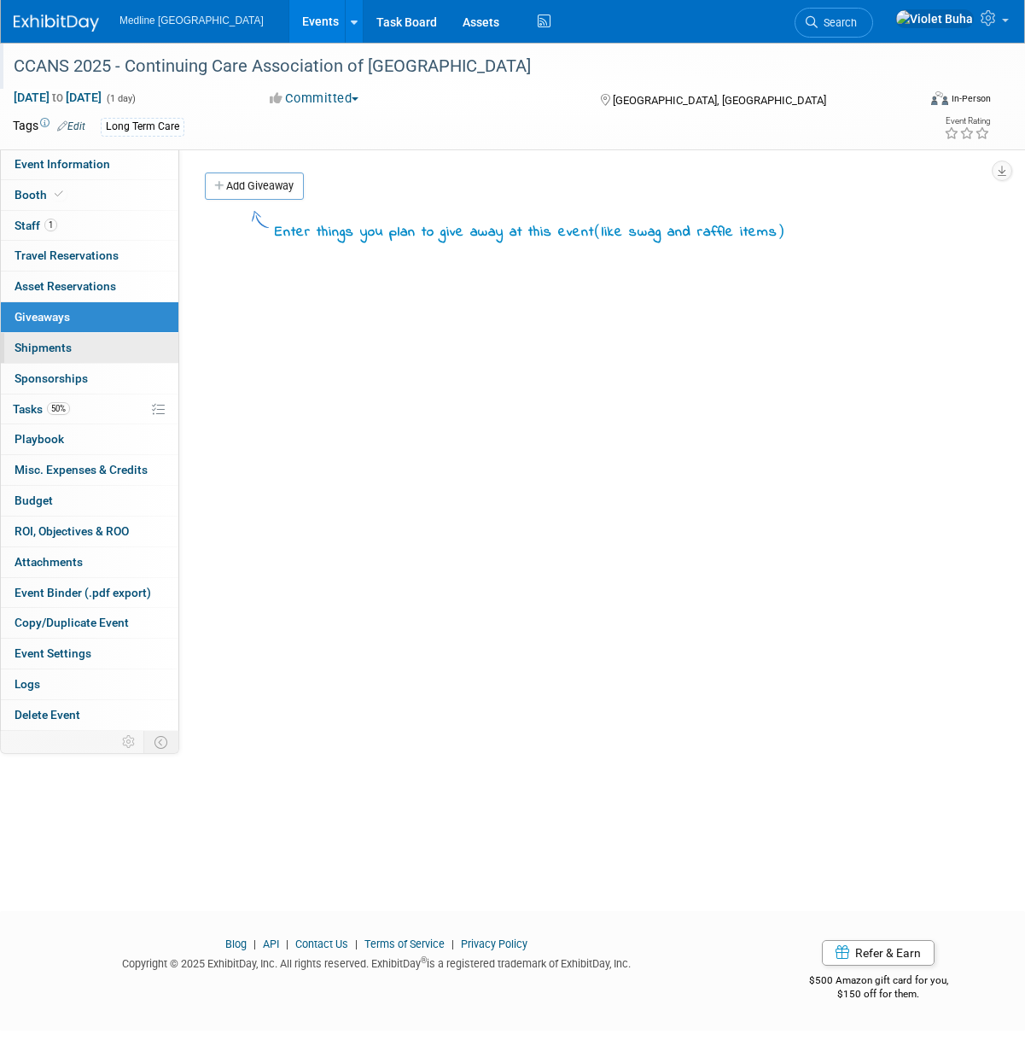
click at [114, 347] on link "0 Shipments 0" at bounding box center [90, 348] width 178 height 30
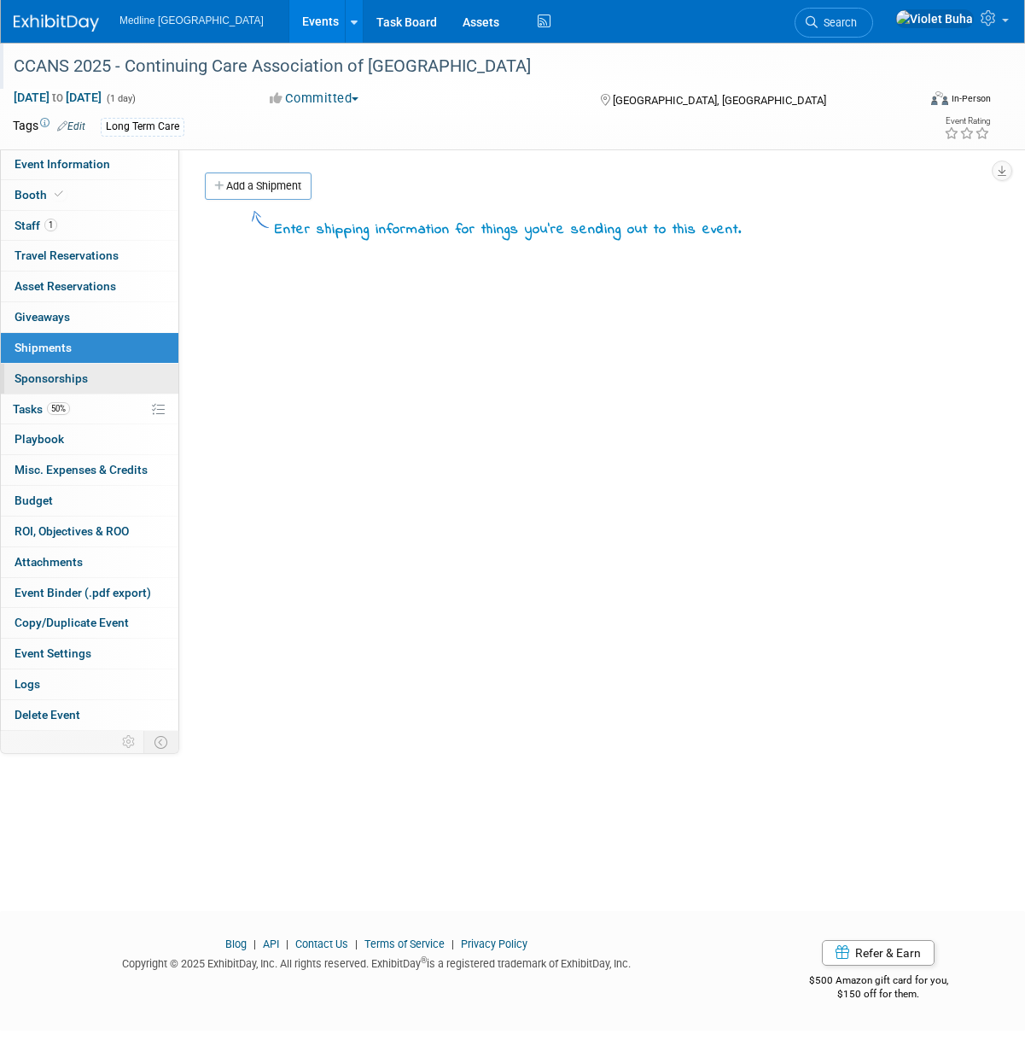
click at [112, 370] on link "0 Sponsorships 0" at bounding box center [90, 379] width 178 height 30
